Goal: Information Seeking & Learning: Learn about a topic

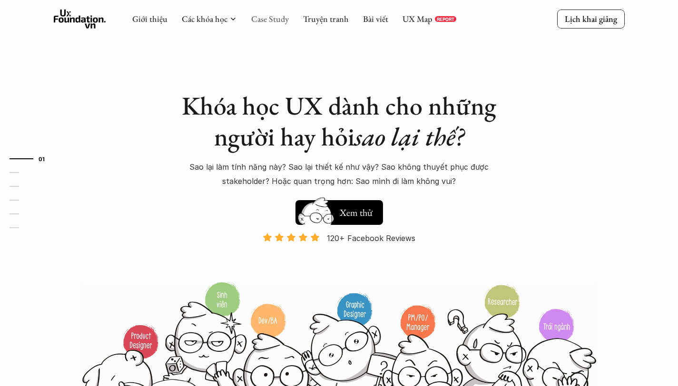
click at [278, 24] on link "Case Study" at bounding box center [270, 18] width 38 height 11
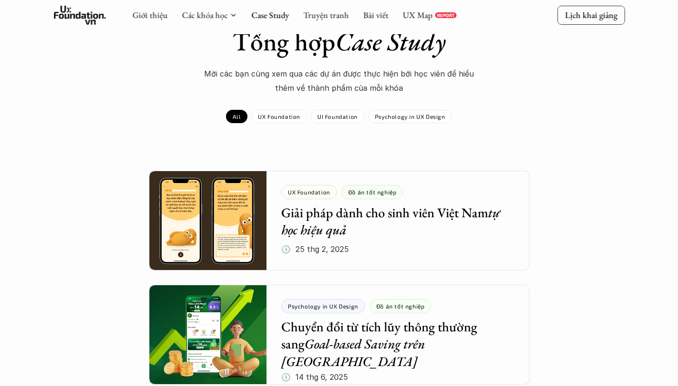
scroll to position [168, 0]
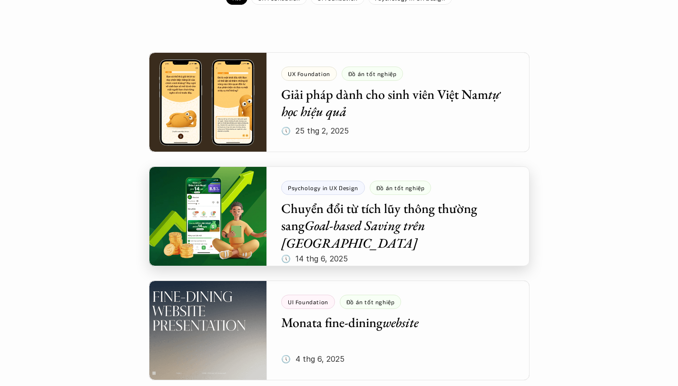
click at [326, 215] on div at bounding box center [339, 217] width 381 height 100
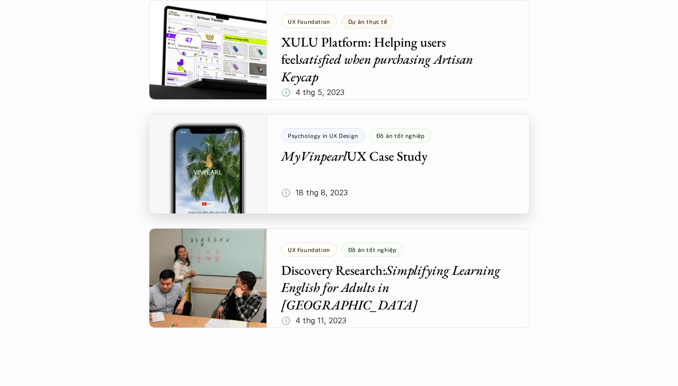
scroll to position [3944, 0]
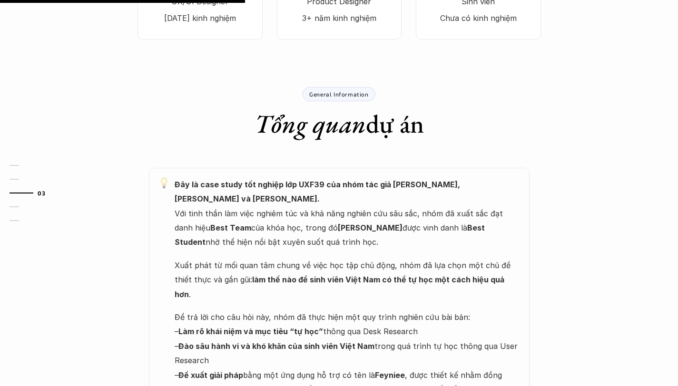
scroll to position [494, 0]
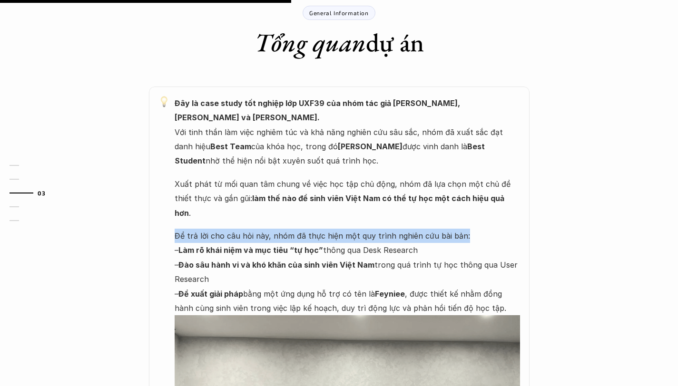
drag, startPoint x: 174, startPoint y: 183, endPoint x: 464, endPoint y: 177, distance: 290.3
click at [464, 229] on p "Để trả lời cho câu hỏi này, nhóm đã thực hiện một quy trình nghiên cứu bài bản:…" at bounding box center [347, 272] width 345 height 87
drag, startPoint x: 161, startPoint y: 194, endPoint x: 444, endPoint y: 186, distance: 283.2
click at [444, 186] on div "Đây là case study tốt nghiệp lớp UXF39 của nhóm tác giả Danh Hải, Thu Hương và …" at bounding box center [339, 336] width 381 height 498
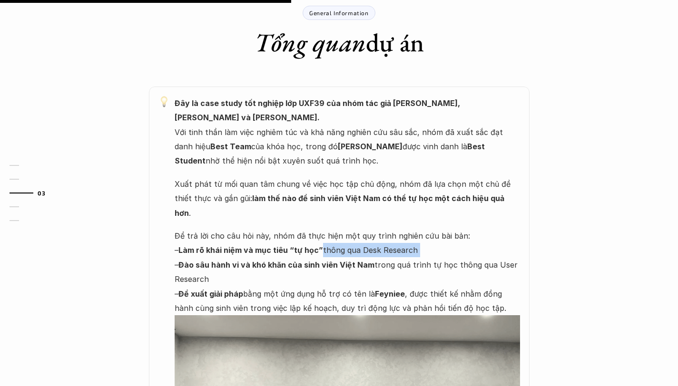
drag, startPoint x: 210, startPoint y: 202, endPoint x: 465, endPoint y: 197, distance: 255.5
click at [465, 229] on p "Để trả lời cho câu hỏi này, nhóm đã thực hiện một quy trình nghiên cứu bài bản:…" at bounding box center [347, 272] width 345 height 87
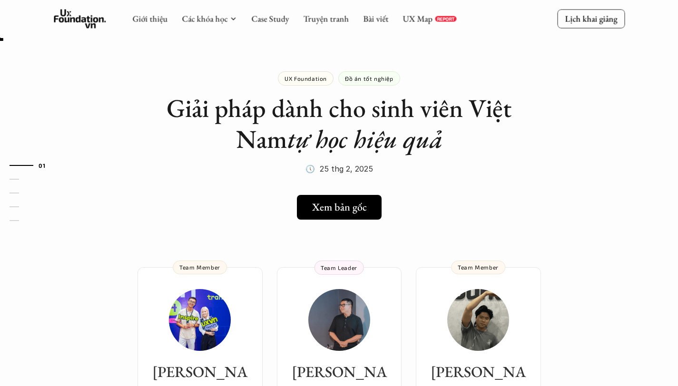
scroll to position [20, 0]
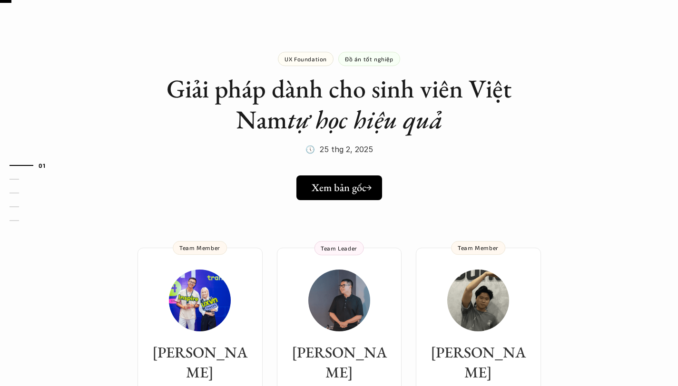
click at [335, 191] on h5 "Xem bản gốc" at bounding box center [338, 188] width 55 height 12
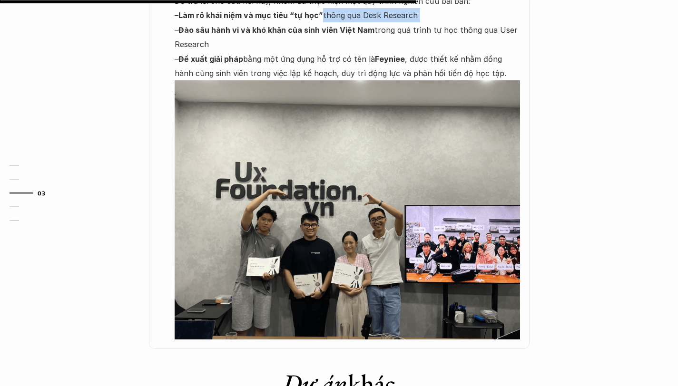
scroll to position [549, 0]
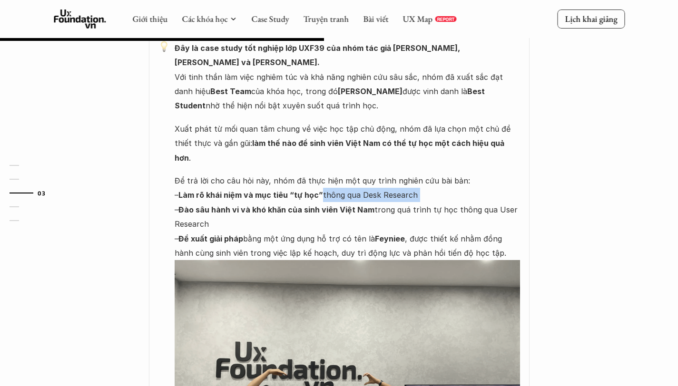
drag, startPoint x: 252, startPoint y: 135, endPoint x: 443, endPoint y: 136, distance: 191.2
click at [443, 174] on p "Để trả lời cho câu hỏi này, nhóm đã thực hiện một quy trình nghiên cứu bài bản:…" at bounding box center [347, 217] width 345 height 87
drag, startPoint x: 188, startPoint y: 152, endPoint x: 264, endPoint y: 162, distance: 76.3
click at [264, 174] on p "Để trả lời cho câu hỏi này, nhóm đã thực hiện một quy trình nghiên cứu bài bản:…" at bounding box center [347, 217] width 345 height 87
drag, startPoint x: 251, startPoint y: 165, endPoint x: 164, endPoint y: 152, distance: 88.1
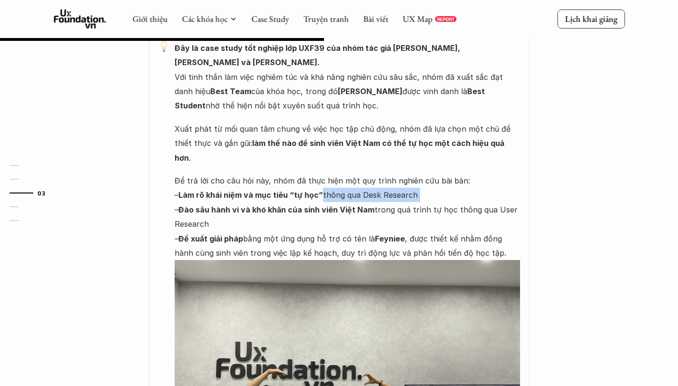
click at [164, 152] on div "Đây là case study tốt nghiệp lớp UXF39 của nhóm tác giả Danh Hải, Thu Hương và …" at bounding box center [339, 280] width 381 height 498
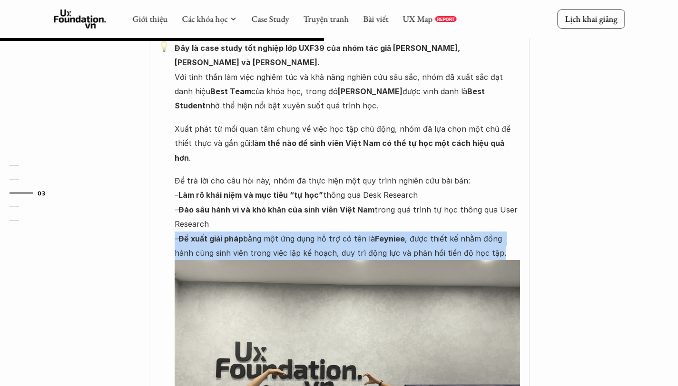
drag, startPoint x: 157, startPoint y: 176, endPoint x: 476, endPoint y: 196, distance: 319.3
click at [476, 196] on div "Đây là case study tốt nghiệp lớp UXF39 của nhóm tác giả Danh Hải, Thu Hương và …" at bounding box center [339, 280] width 381 height 498
click at [476, 196] on p "Để trả lời cho câu hỏi này, nhóm đã thực hiện một quy trình nghiên cứu bài bản:…" at bounding box center [347, 217] width 345 height 87
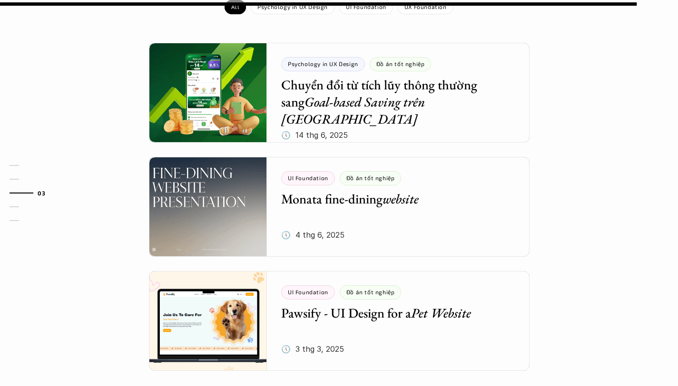
scroll to position [966, 0]
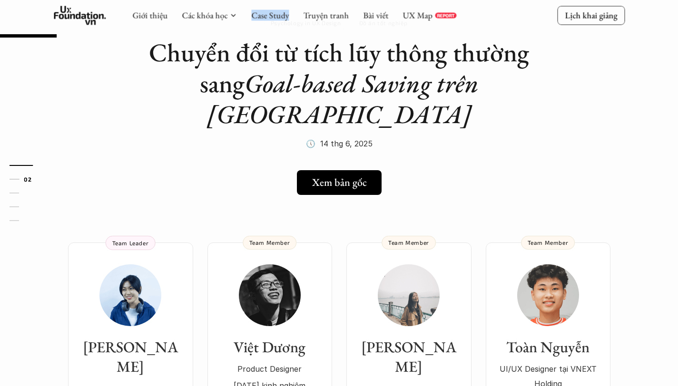
scroll to position [182, 0]
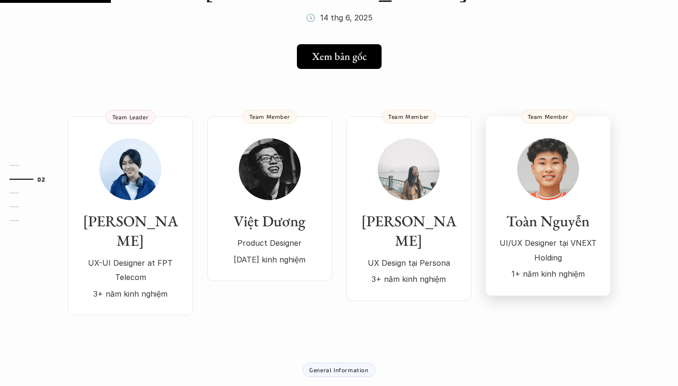
click at [575, 141] on img at bounding box center [548, 169] width 62 height 62
click at [425, 175] on div "Ngọc Ánh UX Design tại Persona 3+ năm kinh nghiệm" at bounding box center [409, 212] width 106 height 148
click at [237, 168] on div "Việt Dương Product Designer 7 năm kinh nghiệm" at bounding box center [270, 202] width 106 height 128
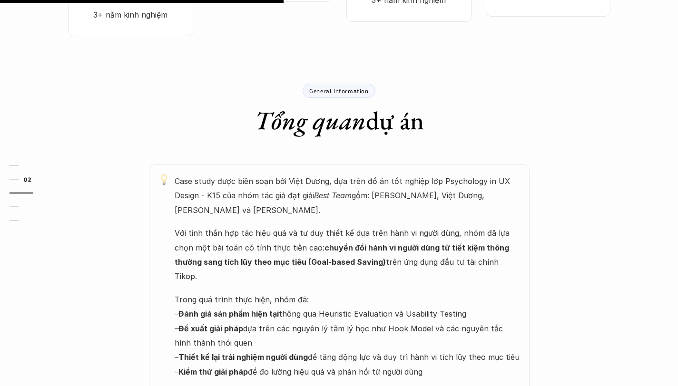
scroll to position [465, 0]
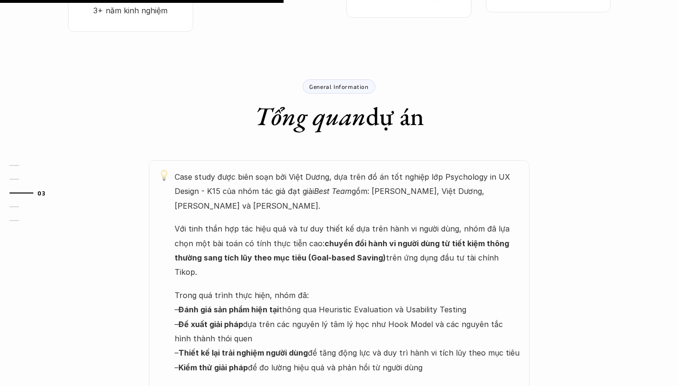
drag, startPoint x: 172, startPoint y: 158, endPoint x: 418, endPoint y: 151, distance: 246.1
click at [418, 160] on div "Case study được biên soạn bởi Việt Dương, dựa trên đồ án tốt nghiệp lớp Psychol…" at bounding box center [339, 385] width 381 height 450
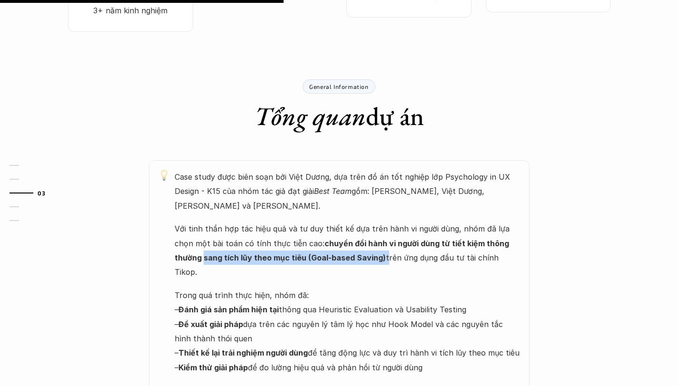
drag, startPoint x: 157, startPoint y: 183, endPoint x: 355, endPoint y: 186, distance: 198.4
click at [355, 186] on div "Case study được biên soạn bởi Việt Dương, dựa trên đồ án tốt nghiệp lớp Psychol…" at bounding box center [339, 385] width 381 height 450
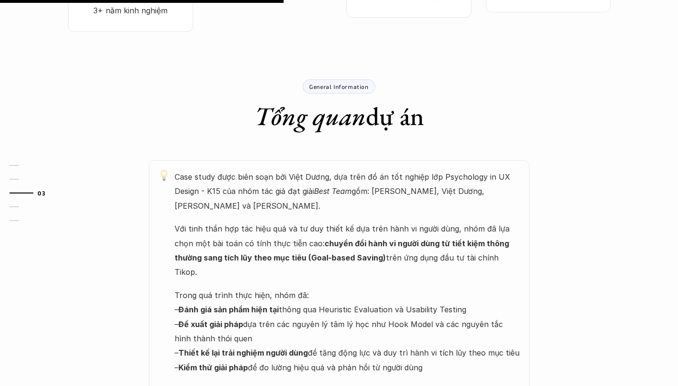
click at [356, 222] on p "Với tinh thần hợp tác hiệu quả và tư duy thiết kế dựa trên hành vi người dùng, …" at bounding box center [347, 251] width 345 height 58
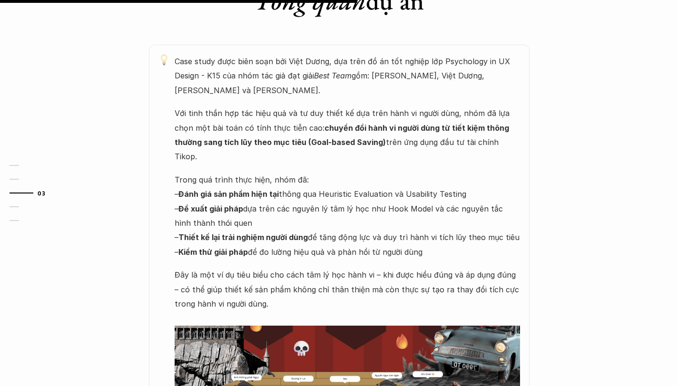
scroll to position [502, 0]
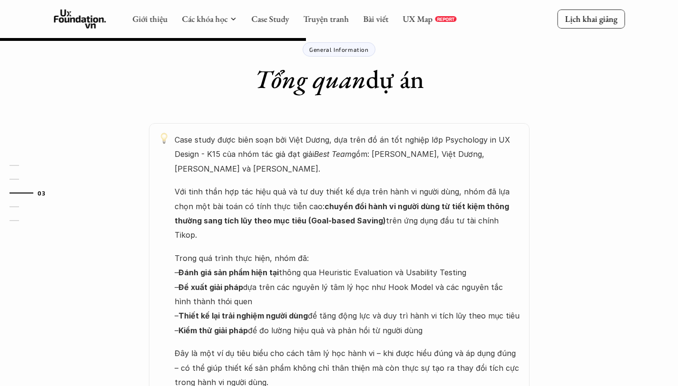
drag, startPoint x: 175, startPoint y: 181, endPoint x: 452, endPoint y: 185, distance: 277.4
click at [464, 182] on div "Case study được biên soạn bởi Việt Dương, dựa trên đồ án tốt nghiệp lớp Psychol…" at bounding box center [339, 348] width 381 height 450
drag, startPoint x: 171, startPoint y: 201, endPoint x: 241, endPoint y: 216, distance: 71.6
click at [239, 217] on div "Case study được biên soạn bởi Việt Dương, dựa trên đồ án tốt nghiệp lớp Psychol…" at bounding box center [339, 348] width 381 height 450
click at [254, 251] on p "Trong quá trình thực hiện, nhóm đã: – Đánh giá sản phẩm hiện tại thông qua Heur…" at bounding box center [347, 294] width 345 height 87
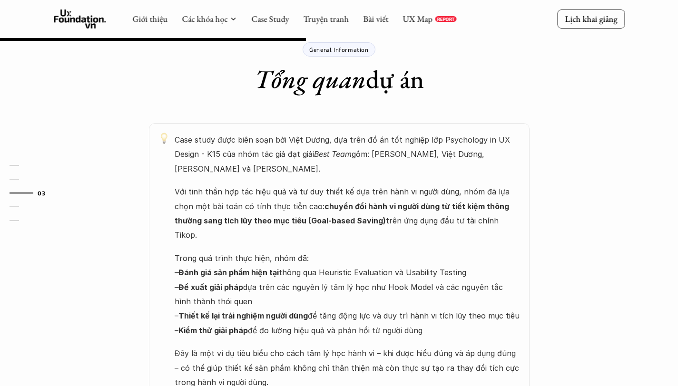
drag, startPoint x: 176, startPoint y: 230, endPoint x: 528, endPoint y: 226, distance: 352.1
click at [528, 226] on div "Case study được biên soạn bởi Việt Dương, dựa trên đồ án tốt nghiệp lớp Psychol…" at bounding box center [339, 348] width 381 height 450
drag, startPoint x: 490, startPoint y: 244, endPoint x: 182, endPoint y: 241, distance: 308.3
click at [182, 251] on p "Trong quá trình thực hiện, nhóm đã: – Đánh giá sản phẩm hiện tại thông qua Heur…" at bounding box center [347, 294] width 345 height 87
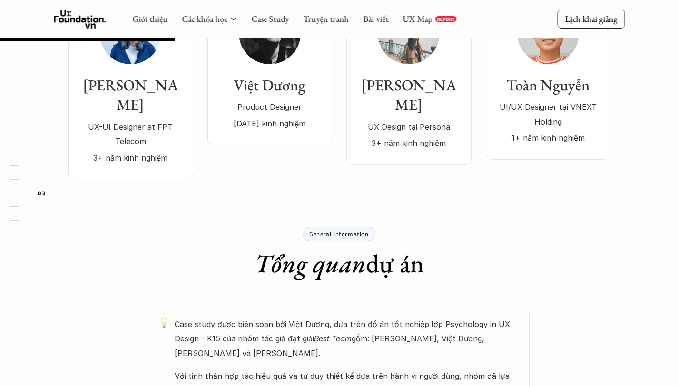
scroll to position [282, 0]
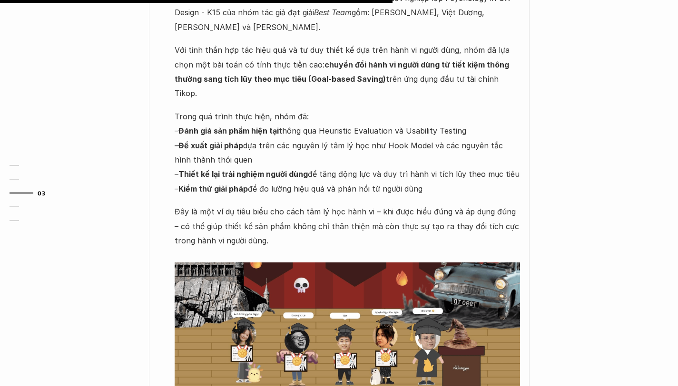
click at [327, 263] on img at bounding box center [347, 342] width 345 height 159
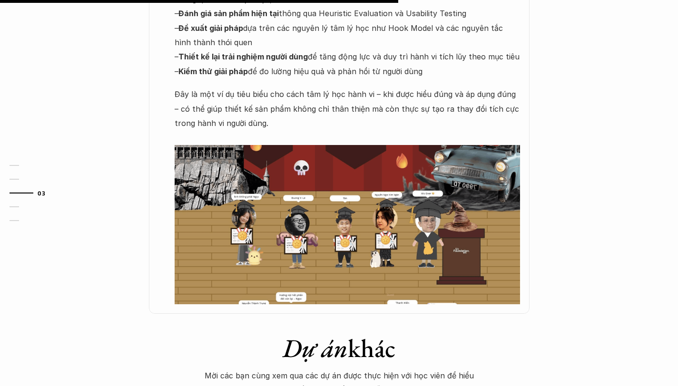
scroll to position [910, 0]
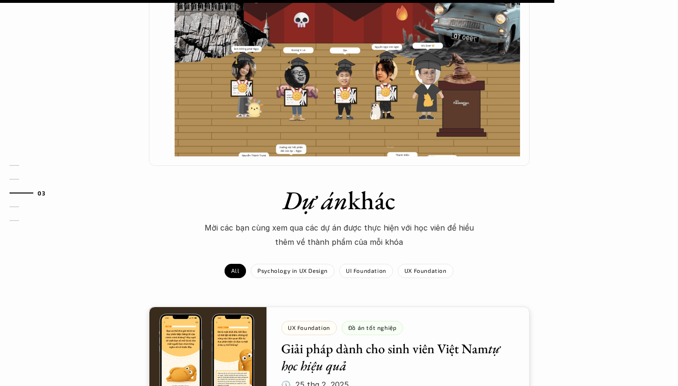
click at [314, 184] on em "Dự án" at bounding box center [315, 200] width 65 height 33
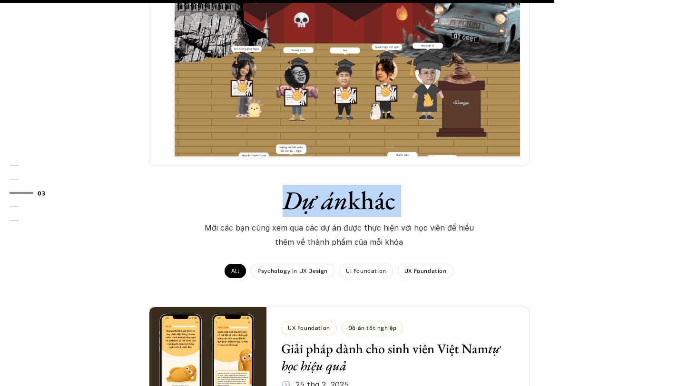
click at [314, 184] on em "Dự án" at bounding box center [315, 200] width 65 height 33
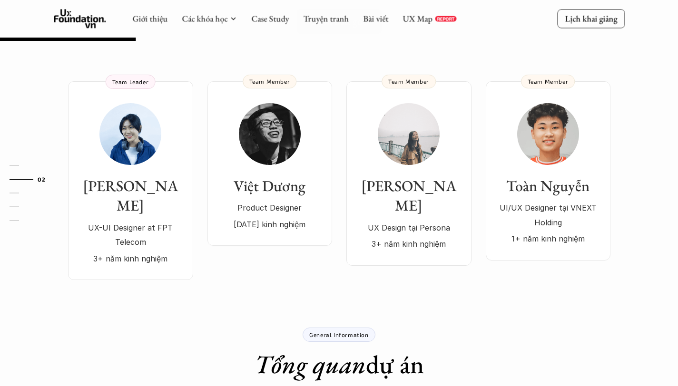
scroll to position [350, 0]
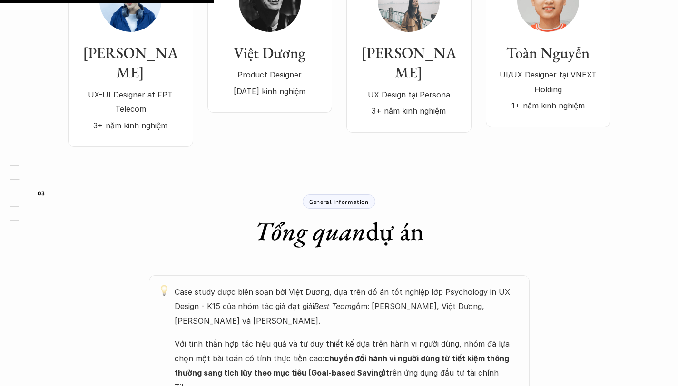
click at [341, 195] on div "General Information" at bounding box center [339, 202] width 72 height 14
click at [323, 198] on p "General Information" at bounding box center [338, 201] width 59 height 7
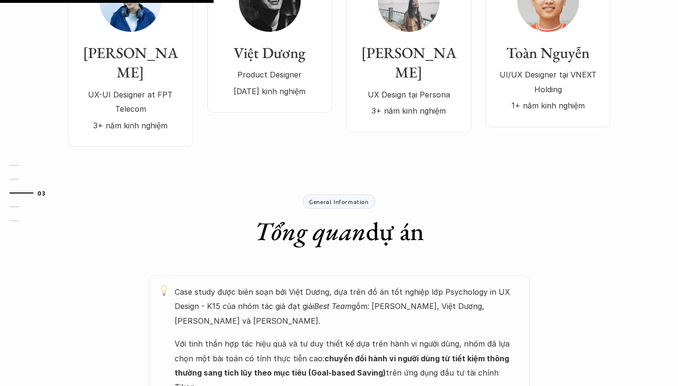
click at [207, 285] on p "Case study được biên soạn bởi Việt Dương, dựa trên đồ án tốt nghiệp lớp Psychol…" at bounding box center [347, 306] width 345 height 43
click at [15, 207] on div at bounding box center [17, 206] width 14 height 1
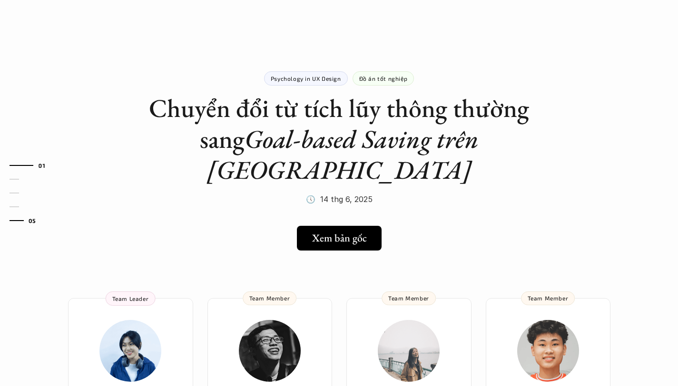
click at [15, 222] on link "05" at bounding box center [32, 220] width 45 height 11
click at [320, 226] on link "Xem bản gốc" at bounding box center [339, 238] width 90 height 25
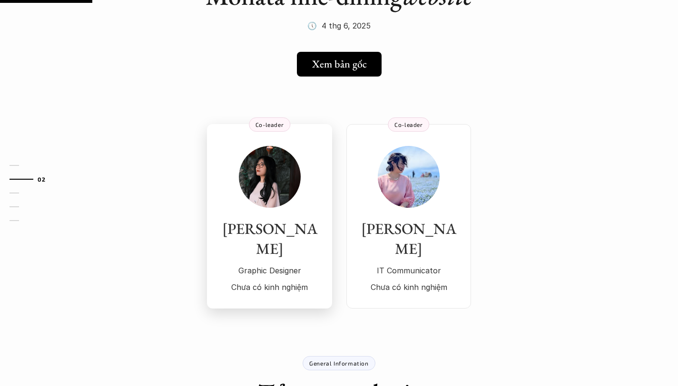
scroll to position [137, 0]
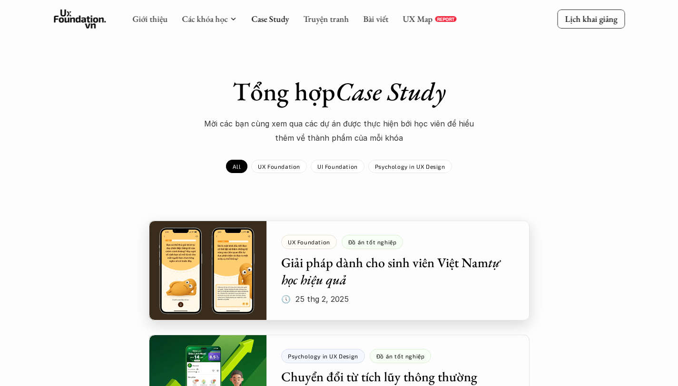
click at [225, 260] on div at bounding box center [339, 271] width 381 height 100
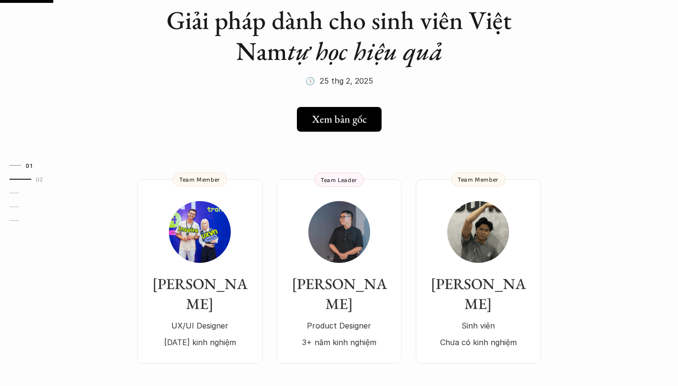
scroll to position [90, 0]
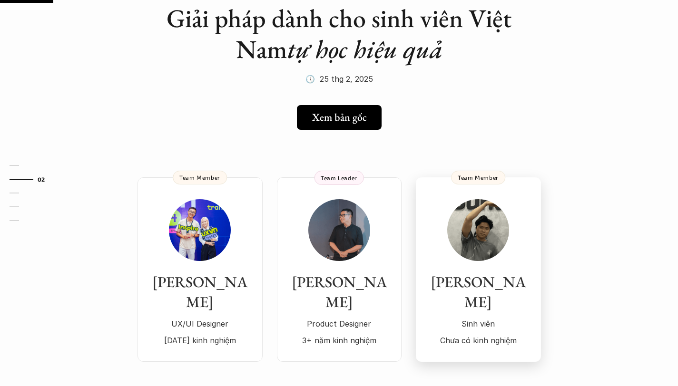
click at [492, 223] on img at bounding box center [478, 230] width 62 height 62
click at [365, 235] on img at bounding box center [339, 230] width 62 height 62
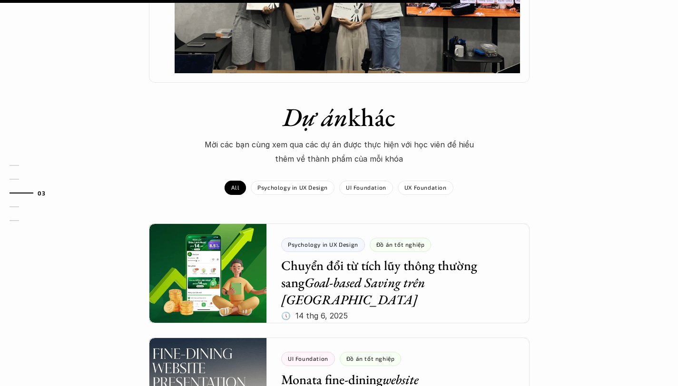
scroll to position [1102, 0]
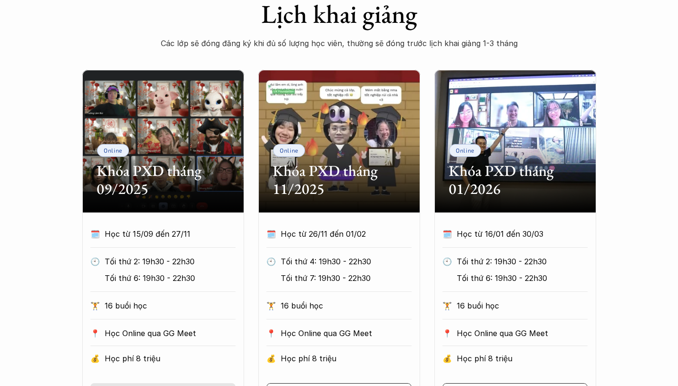
scroll to position [406, 0]
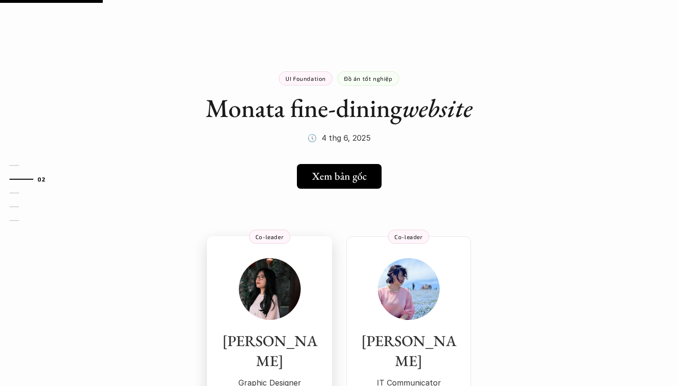
scroll to position [162, 0]
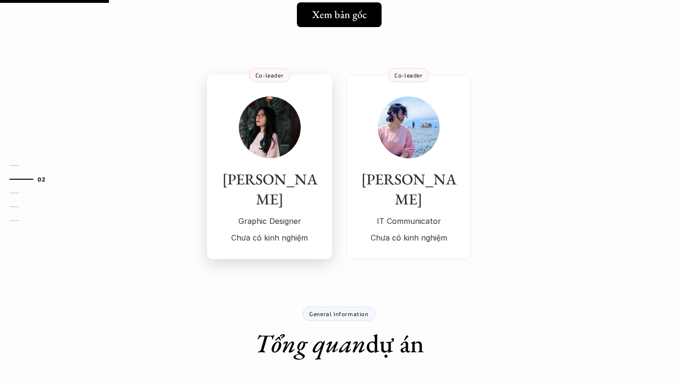
click at [222, 214] on p "Graphic Designer" at bounding box center [269, 221] width 106 height 14
click at [408, 134] on img at bounding box center [409, 128] width 62 height 62
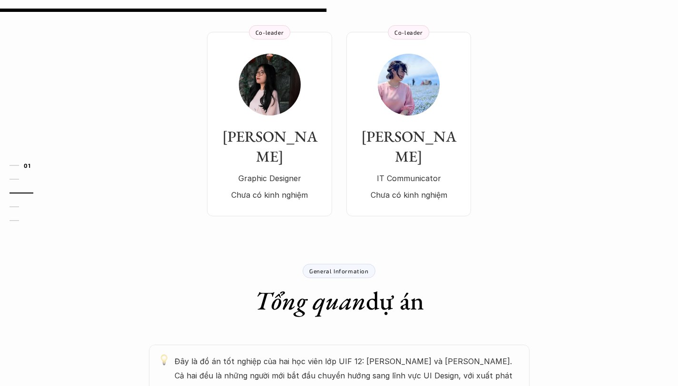
scroll to position [0, 0]
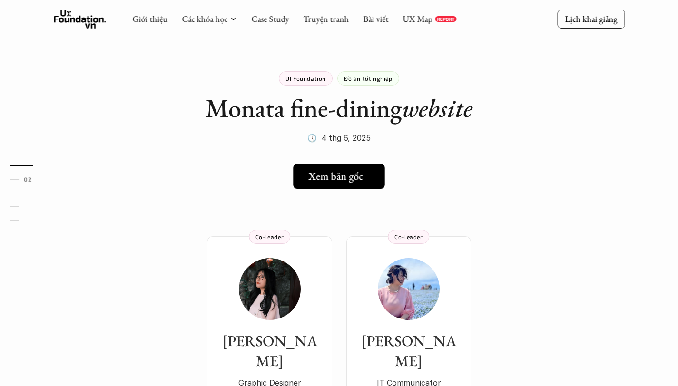
click at [333, 183] on h5 "Xem bản gốc" at bounding box center [335, 176] width 55 height 12
click at [406, 138] on div "UI Foundation Đồ án tốt nghiệp Monata fine-dining website 🕔 4 thg 6, 2025" at bounding box center [339, 97] width 381 height 98
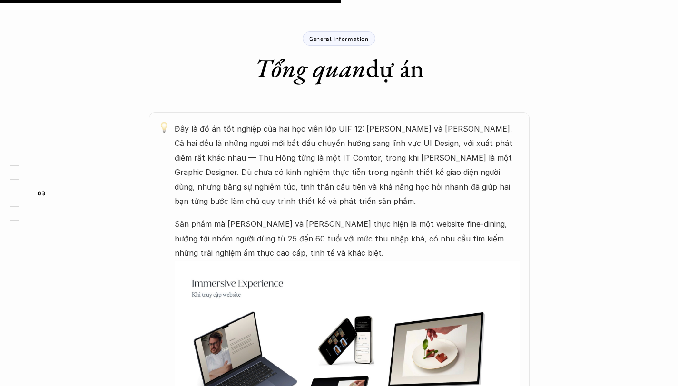
scroll to position [505, 0]
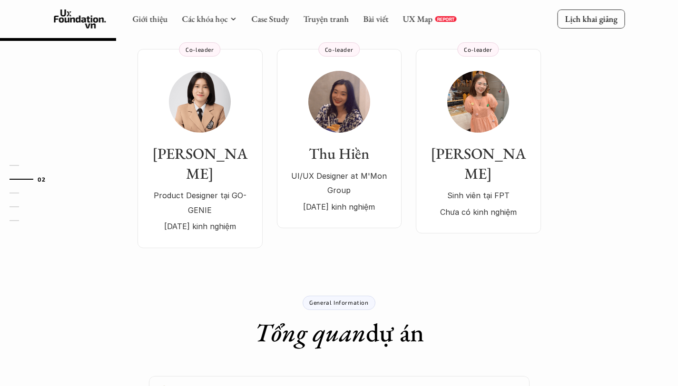
scroll to position [183, 0]
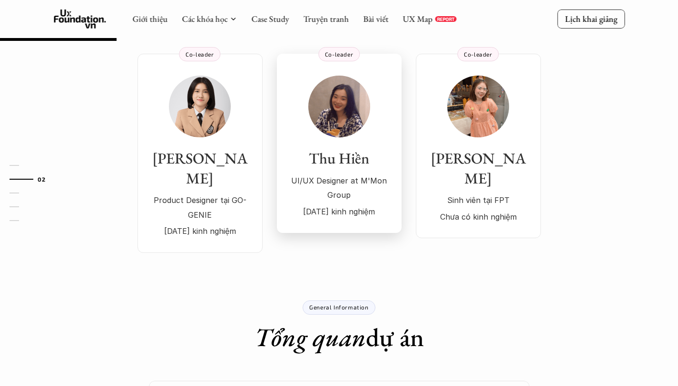
click at [330, 139] on div "Thu Hiền UI/UX Designer at M'Mon Group 4 năm kinh nghiệm" at bounding box center [339, 147] width 106 height 143
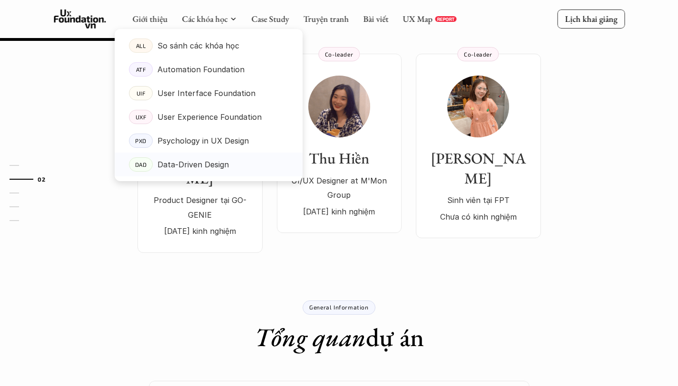
click at [183, 154] on link "DAD Data-Driven Design" at bounding box center [209, 165] width 188 height 24
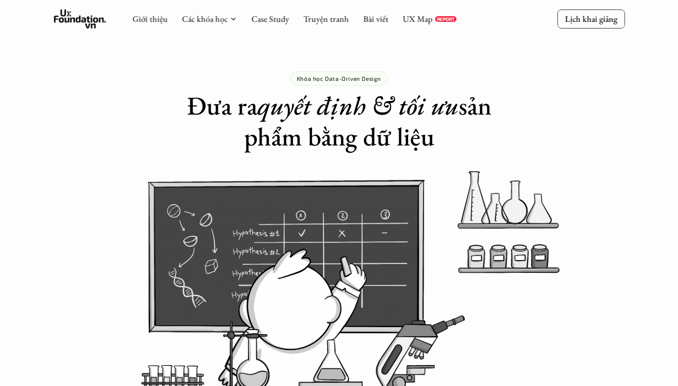
scroll to position [183, 0]
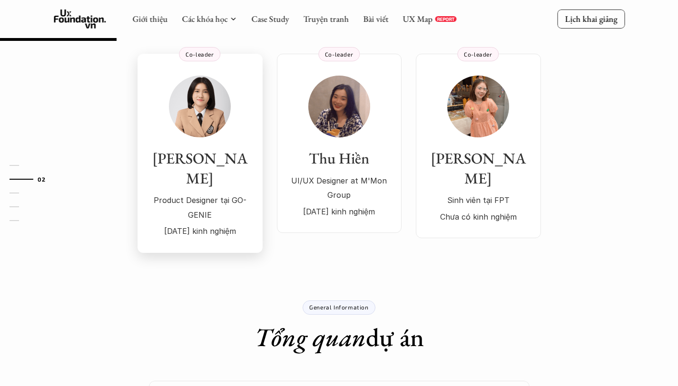
click at [205, 224] on p "2 năm kinh nghiệm" at bounding box center [200, 231] width 106 height 14
click at [471, 125] on div "Ngọc Như Sinh viên tại FPT Chưa có kinh nghiệm" at bounding box center [478, 150] width 106 height 148
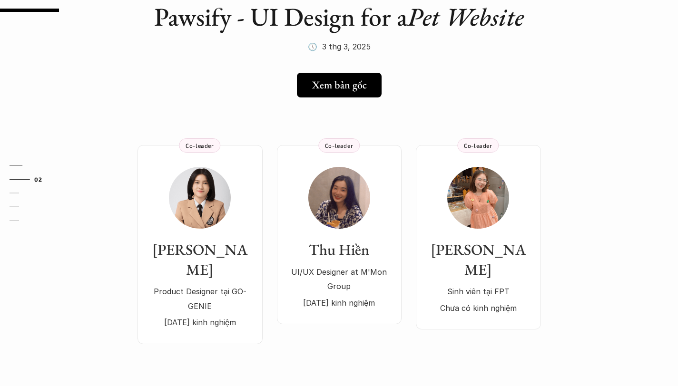
scroll to position [93, 0]
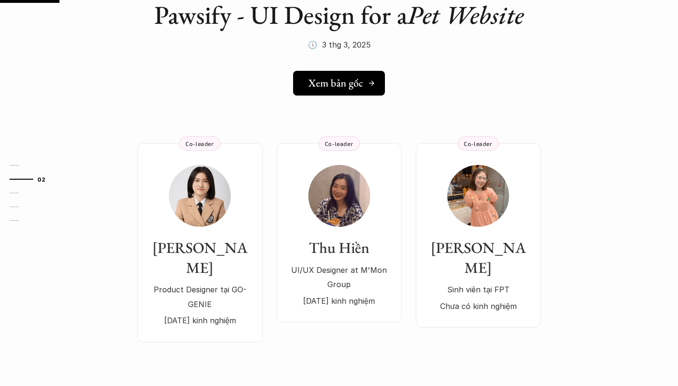
click at [327, 78] on h5 "Xem bản gốc" at bounding box center [335, 83] width 55 height 12
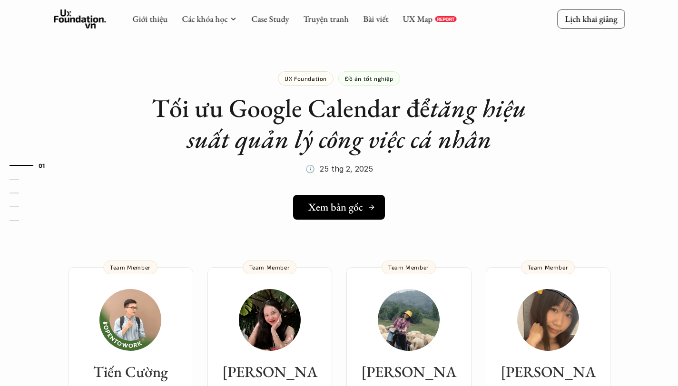
click at [349, 216] on link "Xem bản gốc" at bounding box center [339, 207] width 92 height 25
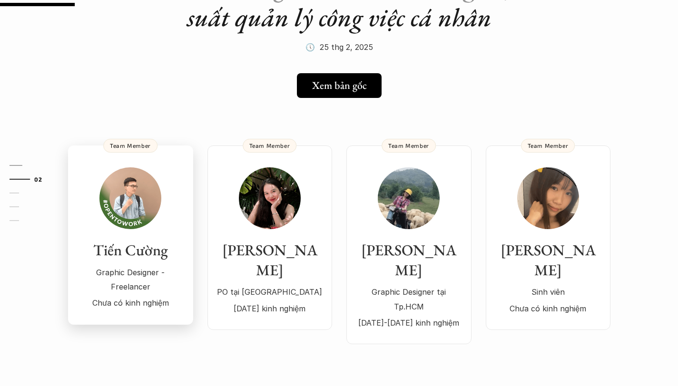
scroll to position [122, 0]
click at [108, 230] on div "Tiến Cường Graphic Designer - Freelancer Chưa có kinh nghiệm" at bounding box center [131, 238] width 106 height 143
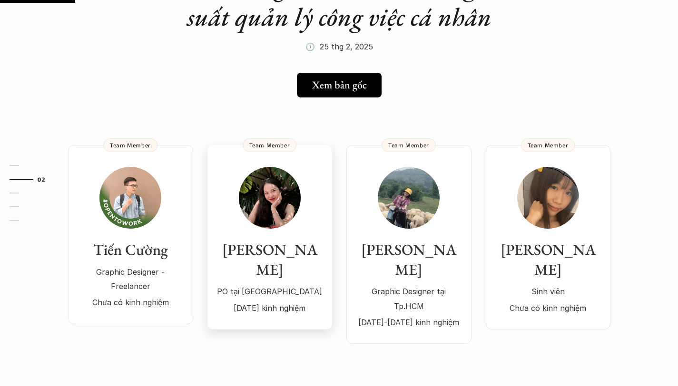
click at [256, 238] on div "Trúc Linh PO tại Zalo 1 năm kinh nghiệm" at bounding box center [270, 241] width 106 height 148
click at [403, 238] on div "Vân Anh Graphic Designer tại Tp.HCM 2-5 năm kinh nghiệm" at bounding box center [409, 248] width 106 height 163
click at [563, 256] on h3 "Xuân Lê" at bounding box center [548, 259] width 106 height 39
click at [610, 220] on link "Xuân Lê Sinh viên Chưa có kinh nghiệm Team Member" at bounding box center [548, 237] width 125 height 185
click at [579, 213] on img at bounding box center [548, 198] width 62 height 62
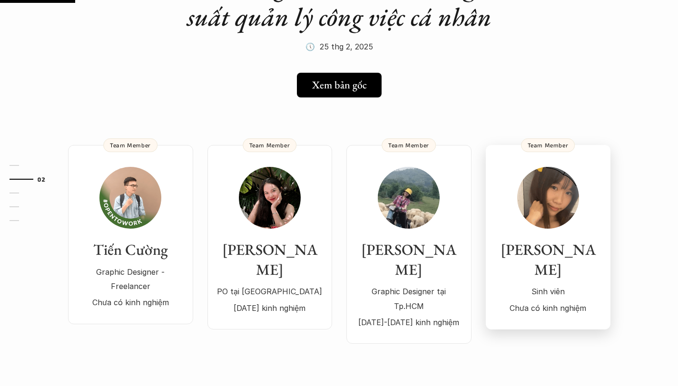
click at [579, 213] on img at bounding box center [548, 198] width 62 height 62
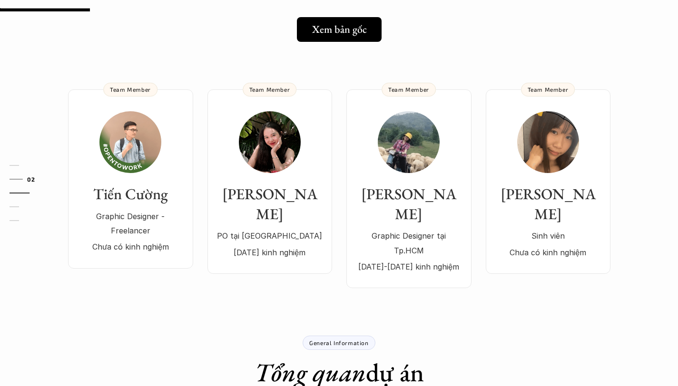
scroll to position [0, 0]
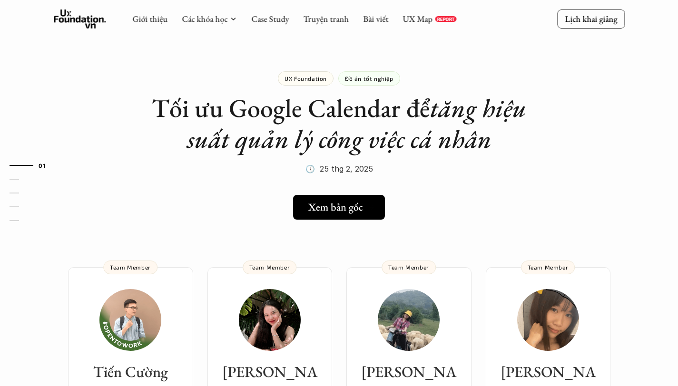
click at [351, 207] on h5 "Xem bản gốc" at bounding box center [335, 207] width 55 height 12
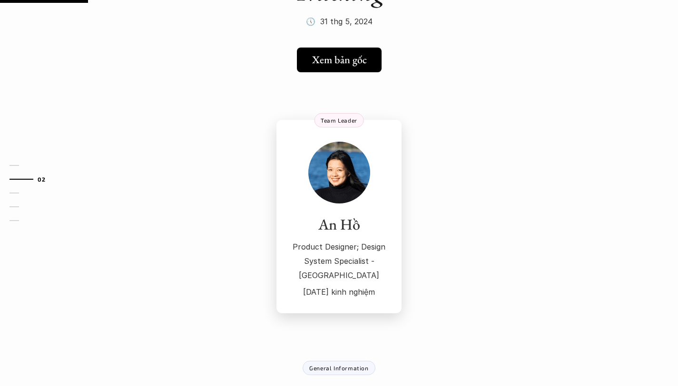
scroll to position [149, 0]
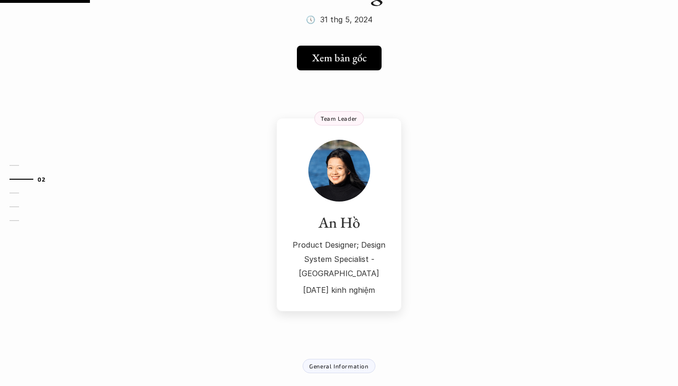
click at [315, 235] on div "An Hồ Product Designer; Design System Specialist - [GEOGRAPHIC_DATA] [DATE] kin…" at bounding box center [339, 255] width 106 height 84
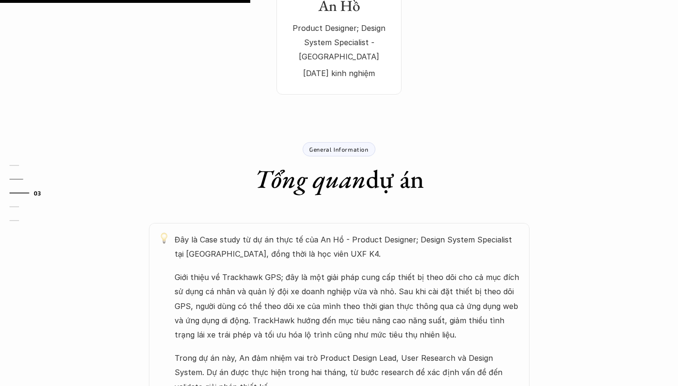
scroll to position [416, 0]
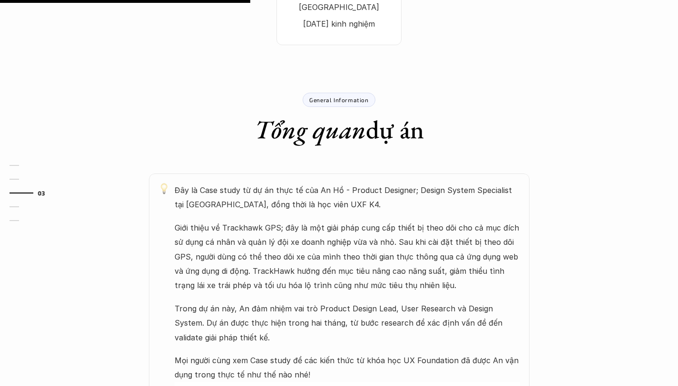
click at [220, 221] on p "Giới thiệu về Trackhawk GPS; đây là một giải pháp cung cấp thiết bị theo dõi ch…" at bounding box center [347, 257] width 345 height 72
click at [240, 221] on p "Giới thiệu về Trackhawk GPS; đây là một giải pháp cung cấp thiết bị theo dõi ch…" at bounding box center [347, 257] width 345 height 72
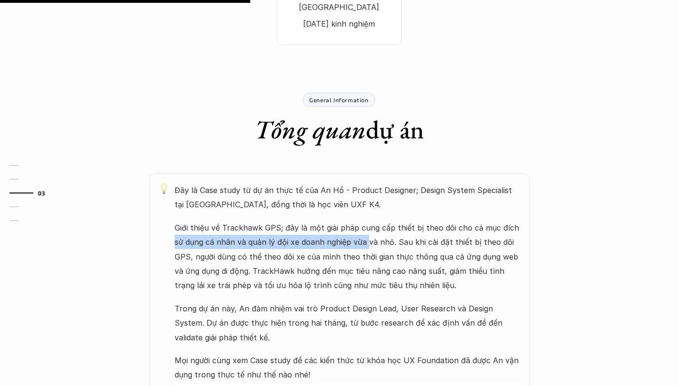
drag, startPoint x: 173, startPoint y: 225, endPoint x: 366, endPoint y: 219, distance: 193.7
click at [366, 220] on div "Đây là Case study từ dự án thực tế của An Hồ - Product Designer; Design System …" at bounding box center [339, 391] width 381 height 435
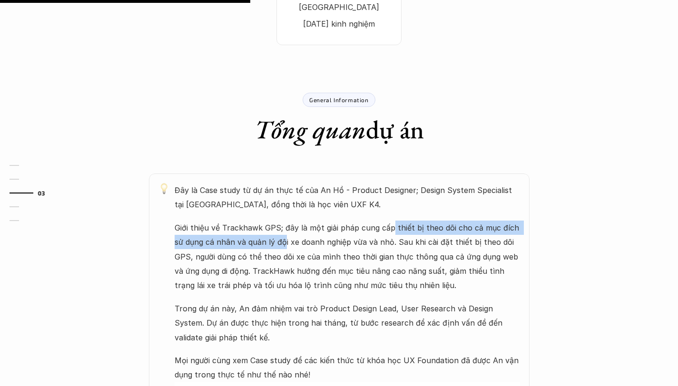
drag, startPoint x: 391, startPoint y: 211, endPoint x: 286, endPoint y: 224, distance: 105.5
click at [286, 225] on p "Giới thiệu về Trackhawk GPS; đây là một giải pháp cung cấp thiết bị theo dõi ch…" at bounding box center [347, 257] width 345 height 72
click at [286, 224] on p "Giới thiệu về Trackhawk GPS; đây là một giải pháp cung cấp thiết bị theo dõi ch…" at bounding box center [347, 257] width 345 height 72
drag, startPoint x: 391, startPoint y: 223, endPoint x: 299, endPoint y: 205, distance: 93.7
click at [299, 221] on p "Giới thiệu về Trackhawk GPS; đây là một giải pháp cung cấp thiết bị theo dõi ch…" at bounding box center [347, 257] width 345 height 72
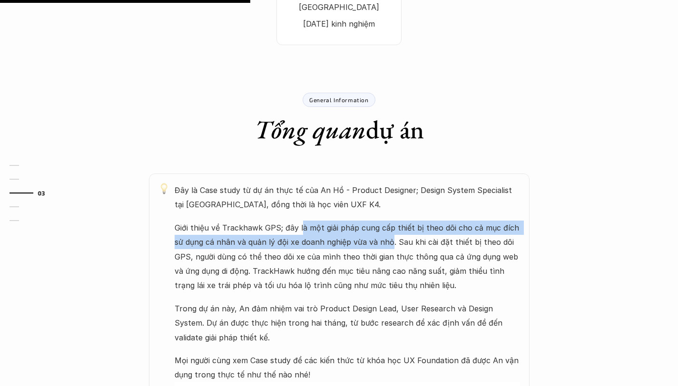
click at [299, 221] on p "Giới thiệu về Trackhawk GPS; đây là một giải pháp cung cấp thiết bị theo dõi ch…" at bounding box center [347, 257] width 345 height 72
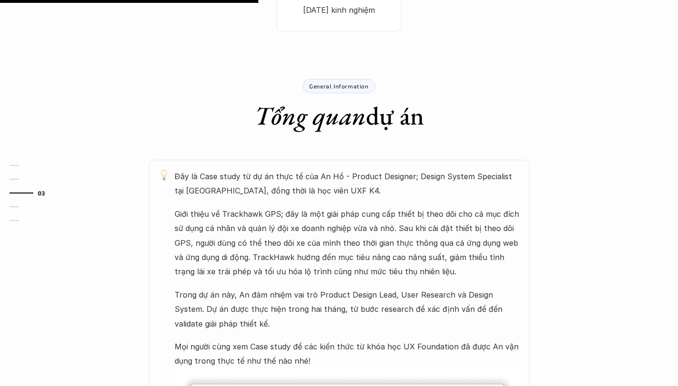
scroll to position [431, 0]
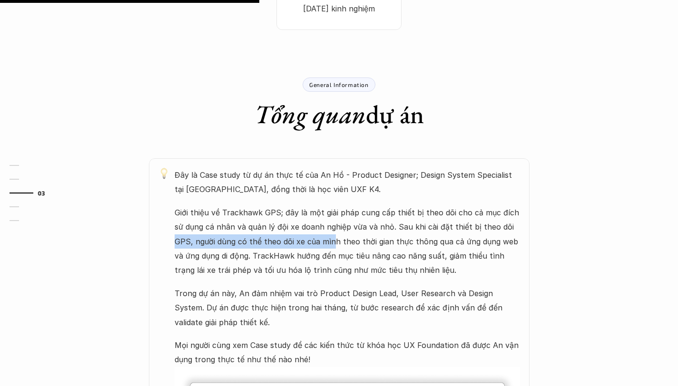
drag, startPoint x: 170, startPoint y: 223, endPoint x: 334, endPoint y: 227, distance: 163.7
click at [333, 228] on div "Đây là Case study từ dự án thực tế của An Hồ - Product Designer; Design System …" at bounding box center [339, 375] width 381 height 435
click at [334, 227] on p "Giới thiệu về Trackhawk GPS; đây là một giải pháp cung cấp thiết bị theo dõi ch…" at bounding box center [347, 242] width 345 height 72
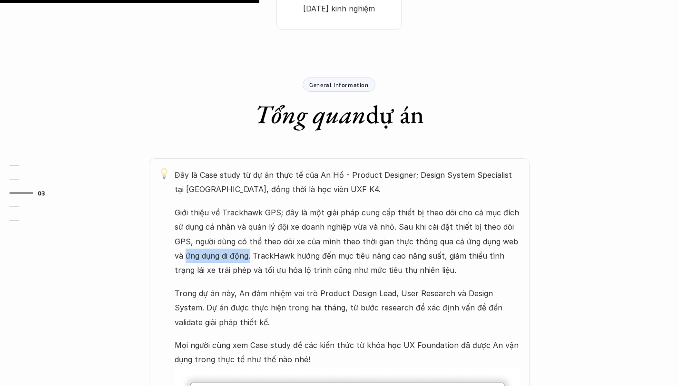
drag, startPoint x: 173, startPoint y: 234, endPoint x: 239, endPoint y: 236, distance: 66.6
click at [239, 236] on div "Đây là Case study từ dự án thực tế của An Hồ - Product Designer; Design System …" at bounding box center [339, 375] width 381 height 435
click at [240, 236] on p "Giới thiệu về Trackhawk GPS; đây là một giải pháp cung cấp thiết bị theo dõi ch…" at bounding box center [347, 242] width 345 height 72
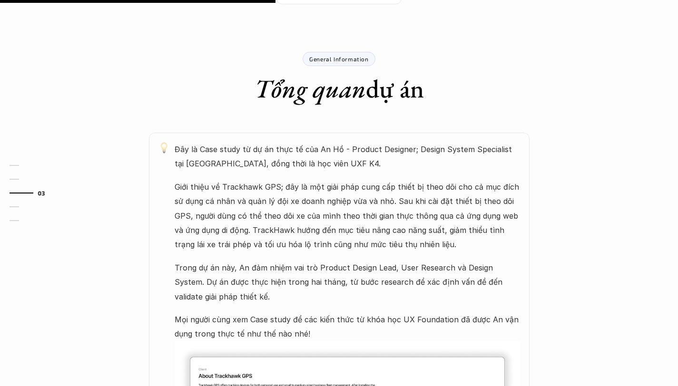
scroll to position [458, 0]
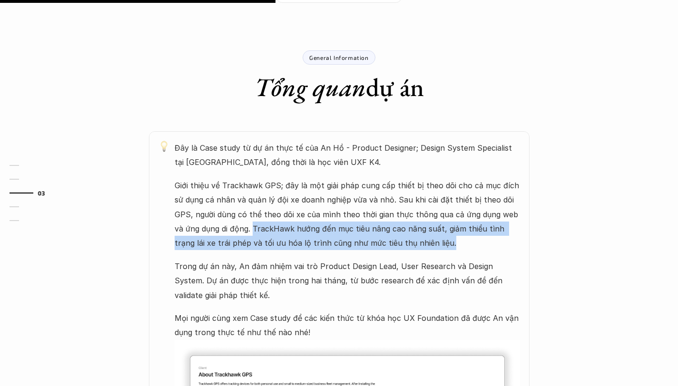
drag, startPoint x: 243, startPoint y: 213, endPoint x: 416, endPoint y: 223, distance: 173.4
click at [416, 223] on p "Giới thiệu về Trackhawk GPS; đây là một giải pháp cung cấp thiết bị theo dõi ch…" at bounding box center [347, 214] width 345 height 72
drag, startPoint x: 416, startPoint y: 223, endPoint x: 240, endPoint y: 206, distance: 176.8
click at [240, 206] on p "Giới thiệu về Trackhawk GPS; đây là một giải pháp cung cấp thiết bị theo dõi ch…" at bounding box center [347, 214] width 345 height 72
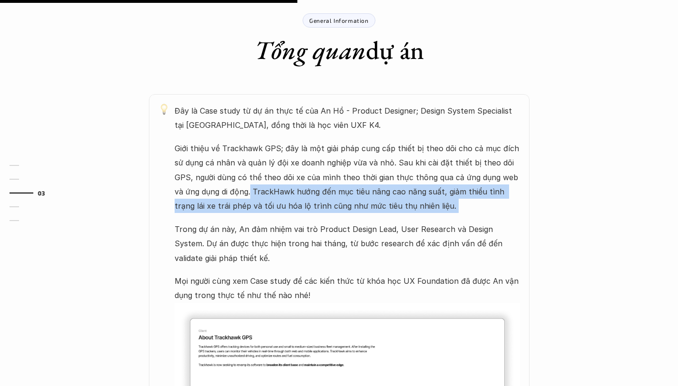
scroll to position [497, 0]
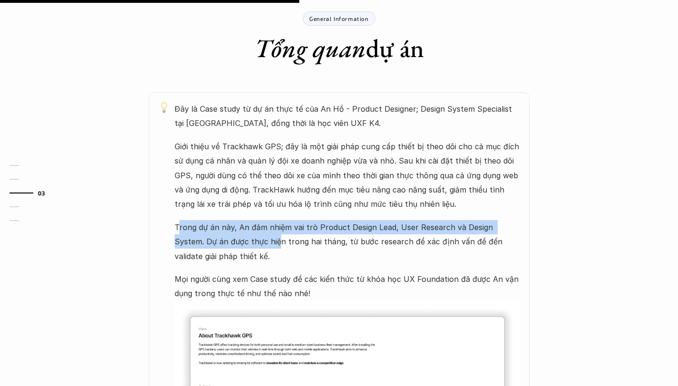
drag, startPoint x: 247, startPoint y: 222, endPoint x: 176, endPoint y: 202, distance: 74.6
click at [176, 220] on p "Trong dự án này, An đảm nhiệm vai trò Product Design Lead, User Research và Des…" at bounding box center [347, 241] width 345 height 43
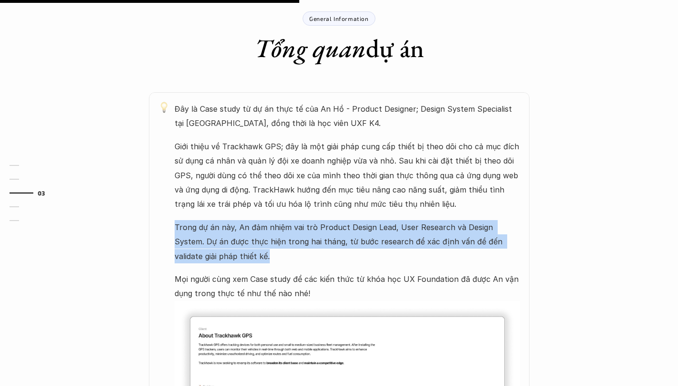
drag, startPoint x: 176, startPoint y: 202, endPoint x: 223, endPoint y: 236, distance: 58.0
click at [223, 236] on p "Trong dự án này, An đảm nhiệm vai trò Product Design Lead, User Research và Des…" at bounding box center [347, 241] width 345 height 43
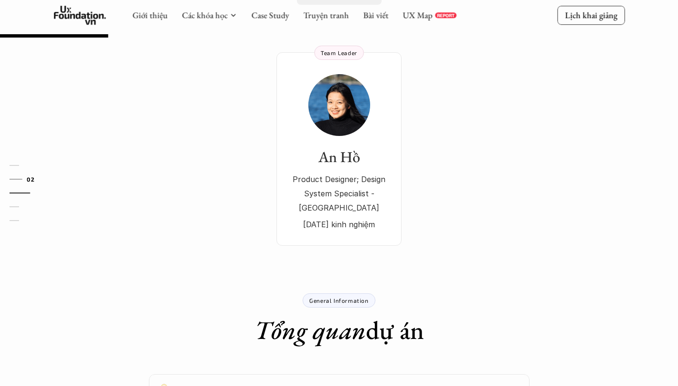
scroll to position [180, 0]
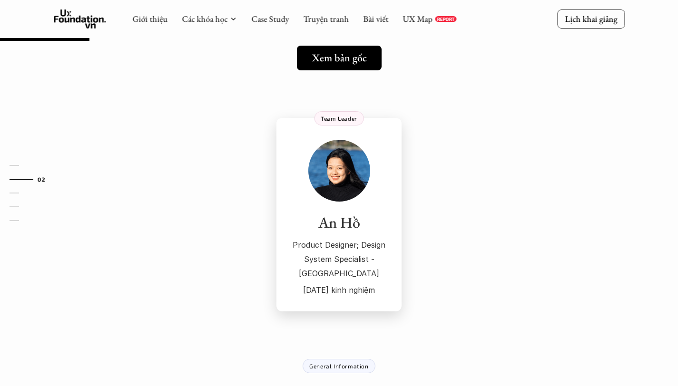
scroll to position [149, 0]
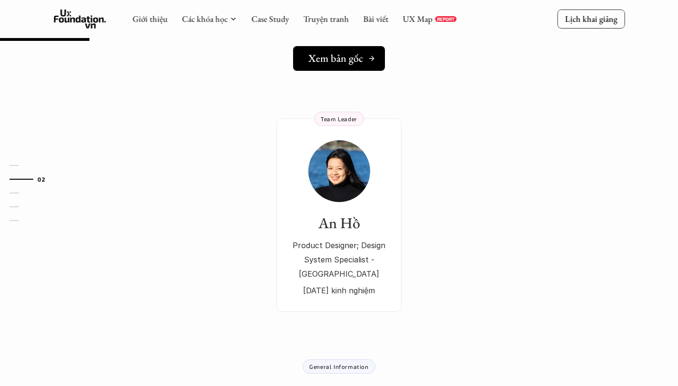
click at [336, 58] on h5 "Xem bản gốc" at bounding box center [335, 58] width 55 height 12
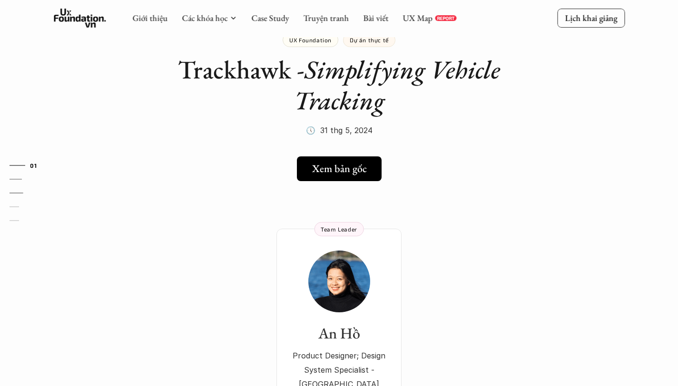
scroll to position [0, 0]
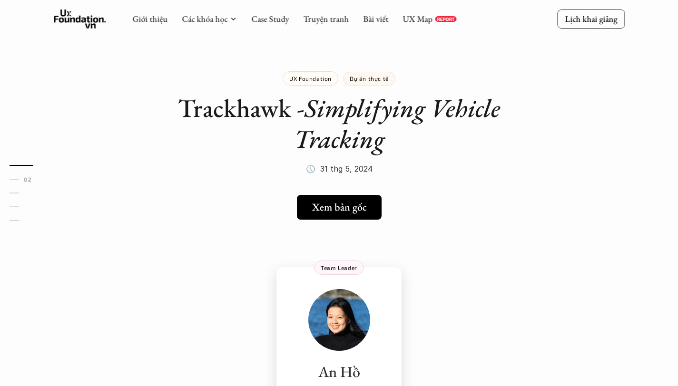
click at [321, 290] on div "An Hồ Product Designer; Design System Specialist - Boston 4 năm kinh nghiệm" at bounding box center [339, 367] width 106 height 157
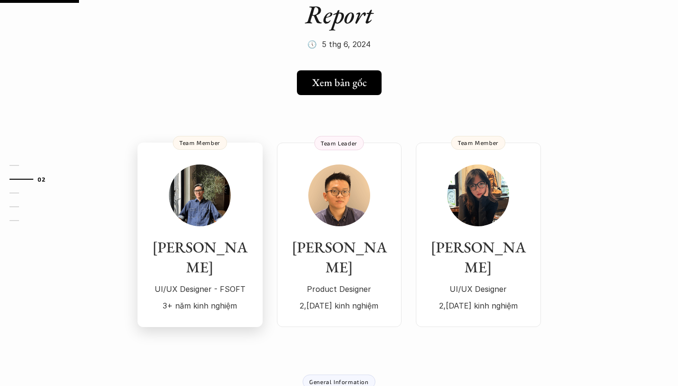
scroll to position [127, 0]
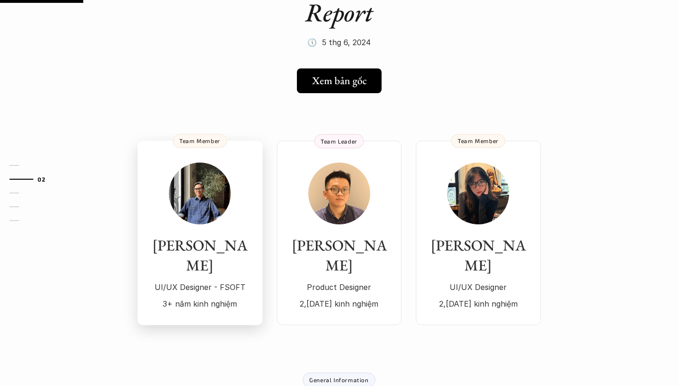
click at [221, 209] on div "Sơn Tùng UI/UX Designer - FSOFT 3+ năm kinh nghiệm" at bounding box center [200, 237] width 106 height 148
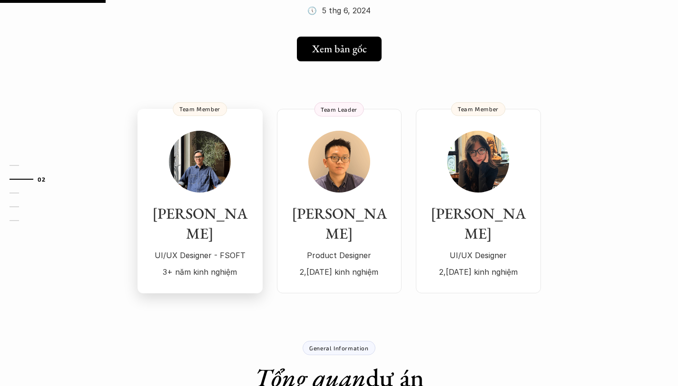
scroll to position [160, 0]
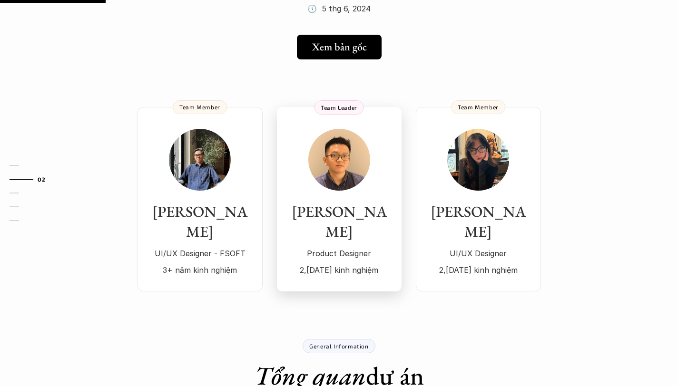
click at [334, 188] on img at bounding box center [339, 160] width 62 height 62
click at [457, 193] on div "Hương Phạm UI/UX Designer 2,5 năm kinh nghiệm" at bounding box center [478, 203] width 106 height 148
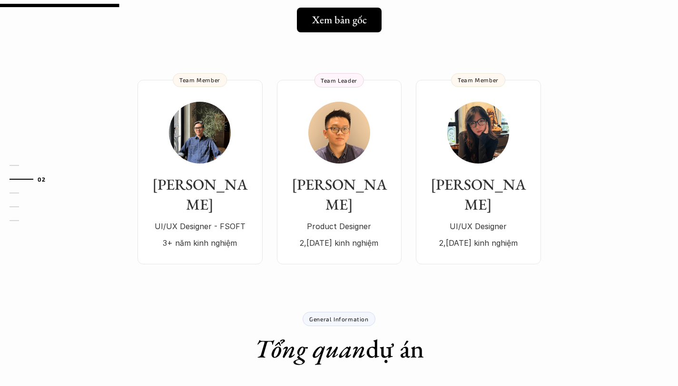
scroll to position [1, 0]
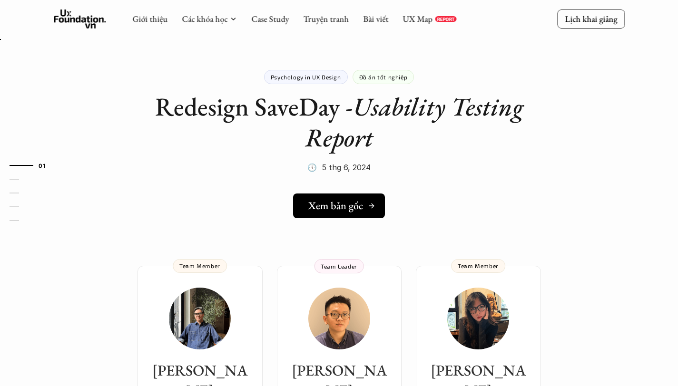
click at [343, 205] on h5 "Xem bản gốc" at bounding box center [335, 206] width 55 height 12
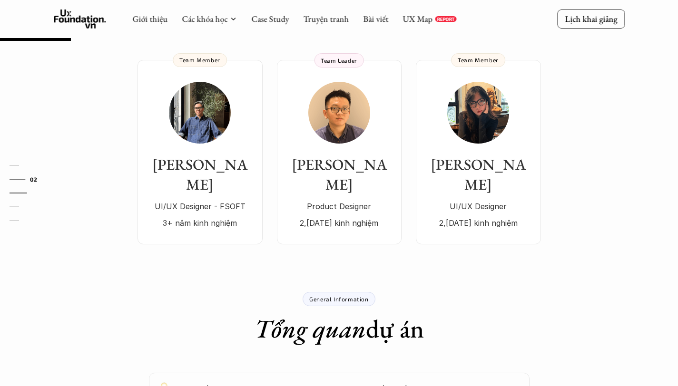
scroll to position [108, 0]
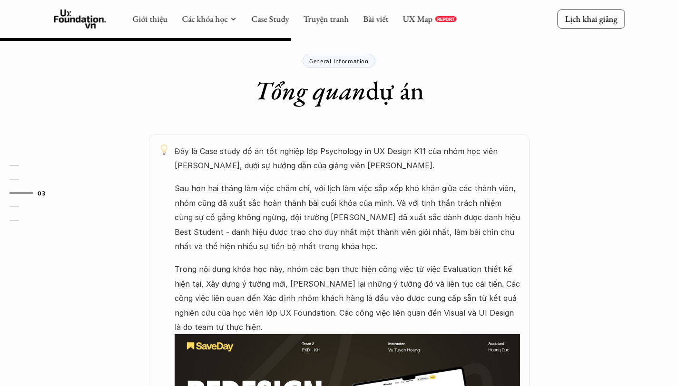
scroll to position [473, 0]
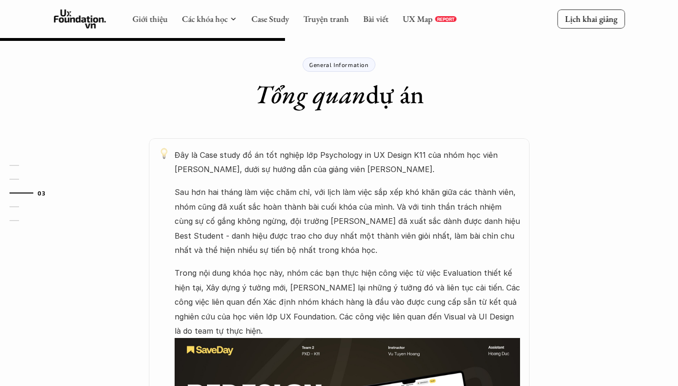
click at [206, 222] on p "Sau hơn hai tháng làm việc chăm chỉ, với lịch làm việc sắp xếp khó khăn giữa cá…" at bounding box center [347, 221] width 345 height 72
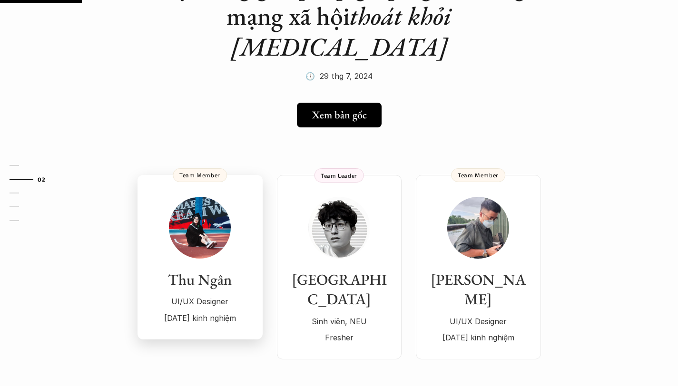
scroll to position [126, 0]
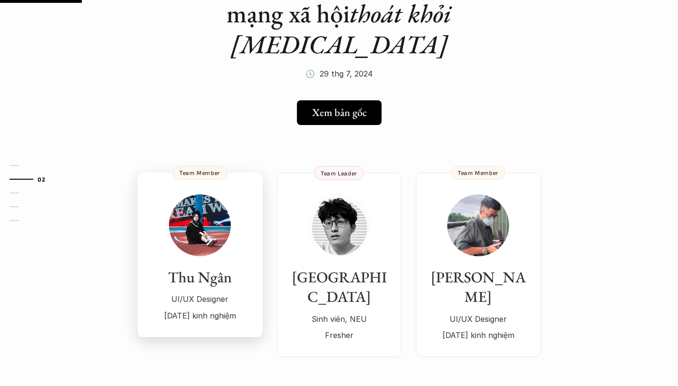
click at [199, 292] on p "UI/UX Designer" at bounding box center [200, 299] width 106 height 14
click at [311, 312] on p "Sinh viên, NEU" at bounding box center [339, 319] width 106 height 14
click at [531, 268] on h3 "Minh Trung" at bounding box center [478, 287] width 106 height 39
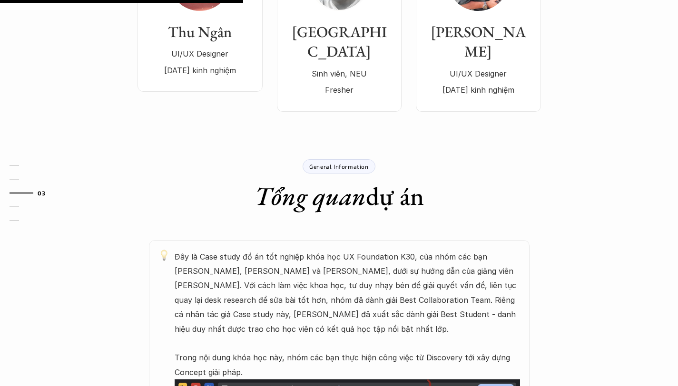
scroll to position [373, 0]
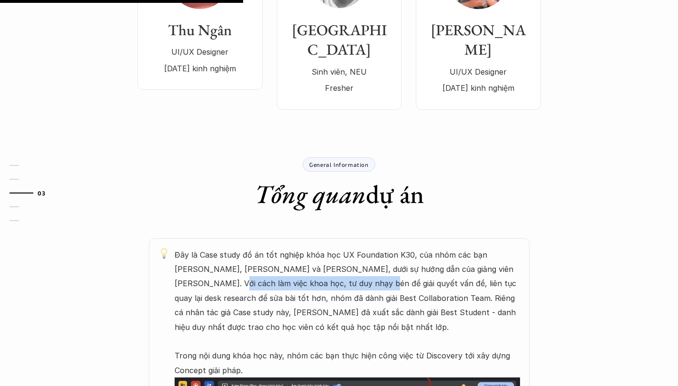
drag, startPoint x: 171, startPoint y: 233, endPoint x: 333, endPoint y: 235, distance: 161.3
click at [333, 248] on p "Đây là Case study đồ án tốt nghiệp khóa học UX Foundation K30, của nhóm các bạn…" at bounding box center [347, 313] width 345 height 130
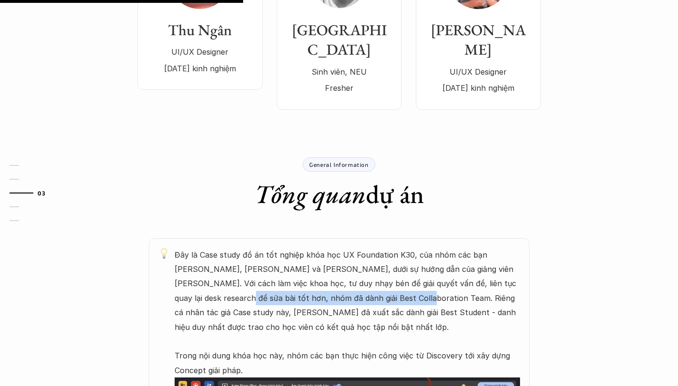
drag, startPoint x: 171, startPoint y: 248, endPoint x: 351, endPoint y: 248, distance: 179.8
click at [351, 248] on p "Đây là Case study đồ án tốt nghiệp khóa học UX Foundation K30, của nhóm các bạn…" at bounding box center [347, 313] width 345 height 130
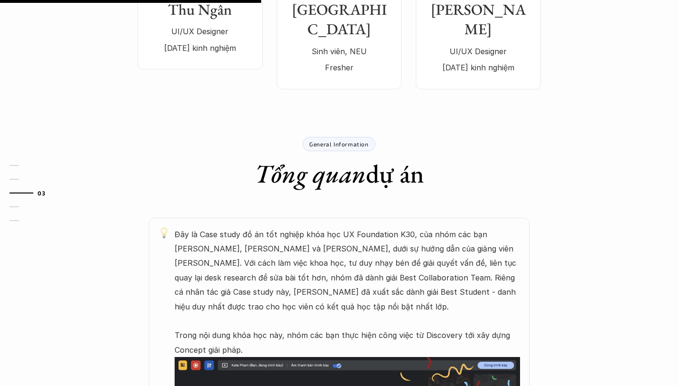
scroll to position [402, 0]
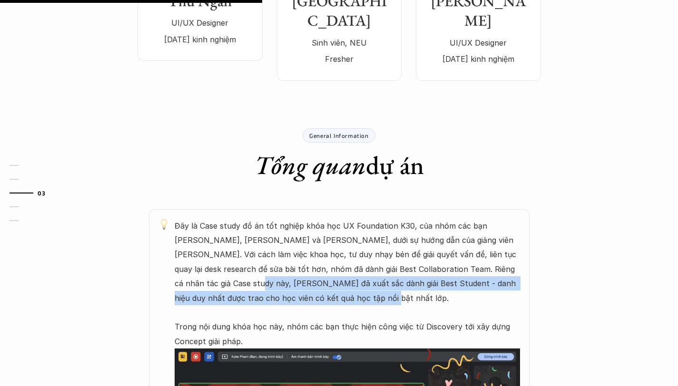
drag, startPoint x: 171, startPoint y: 227, endPoint x: 333, endPoint y: 246, distance: 162.9
click at [333, 247] on div "Đây là Case study đồ án tốt nghiệp khóa học UX Foundation K30, của nhóm các bạn…" at bounding box center [339, 385] width 381 height 352
click at [333, 246] on p "Đây là Case study đồ án tốt nghiệp khóa học UX Foundation K30, của nhóm các bạn…" at bounding box center [347, 284] width 345 height 130
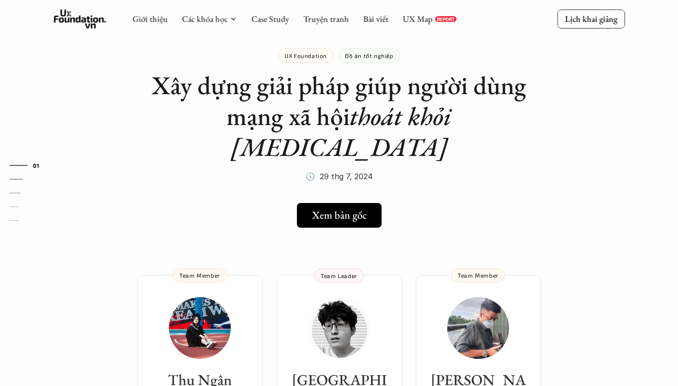
scroll to position [0, 0]
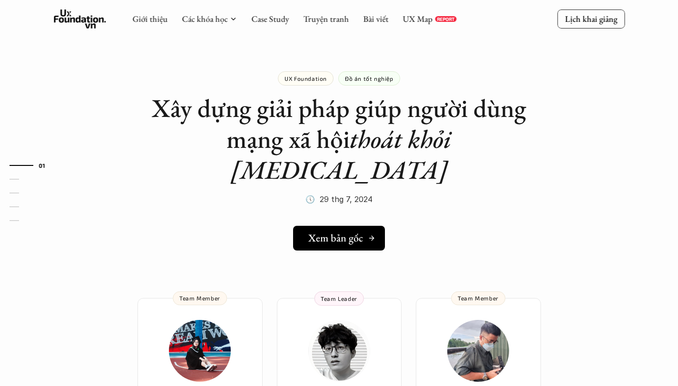
click at [324, 232] on h5 "Xem bản gốc" at bounding box center [335, 238] width 55 height 12
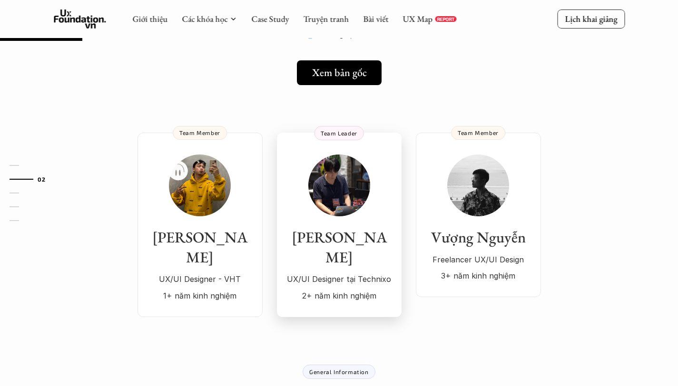
scroll to position [131, 0]
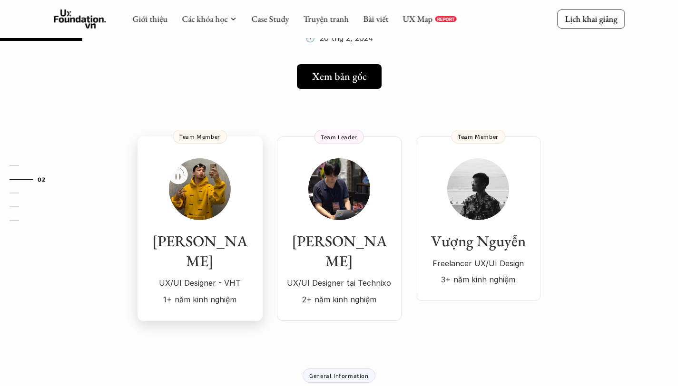
click at [188, 293] on p "1+ năm kinh nghiệm" at bounding box center [200, 300] width 106 height 14
click at [351, 185] on img at bounding box center [339, 189] width 62 height 62
click at [531, 238] on h3 "Vượng Nguyễn" at bounding box center [478, 242] width 106 height 20
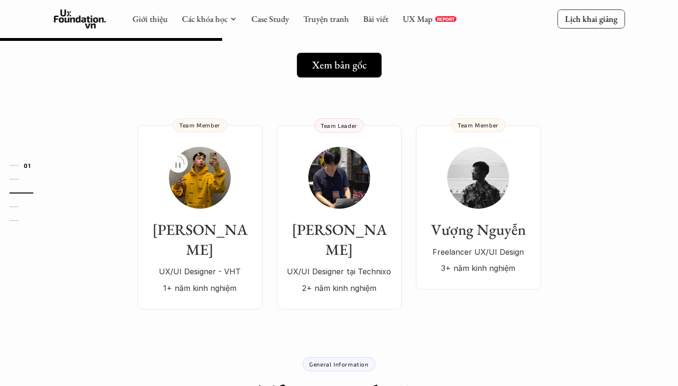
scroll to position [0, 0]
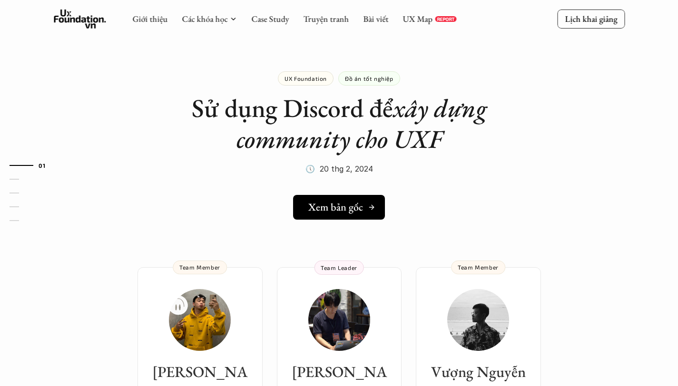
click at [330, 208] on h5 "Xem bản gốc" at bounding box center [335, 207] width 55 height 12
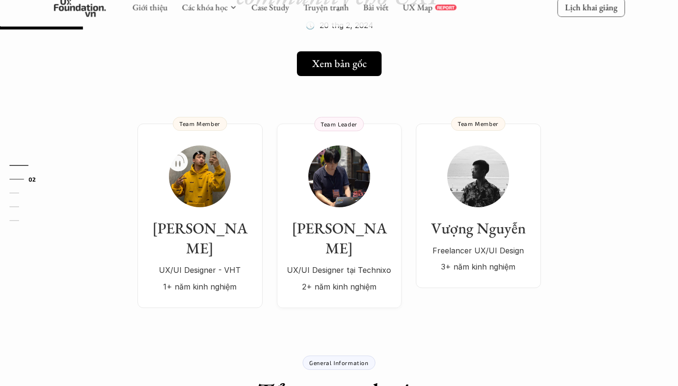
scroll to position [145, 0]
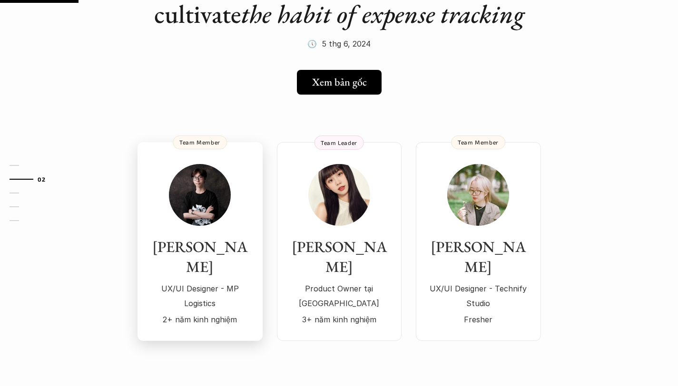
scroll to position [126, 0]
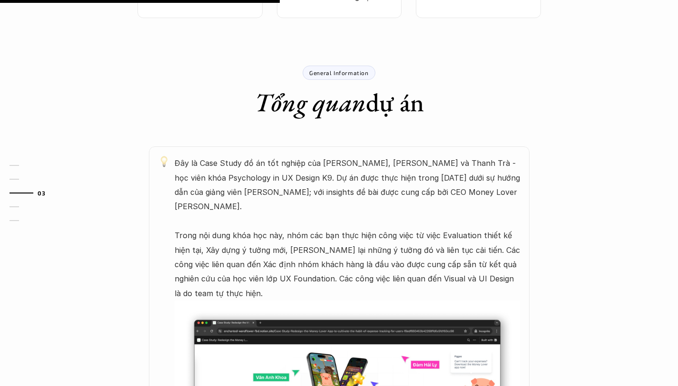
click at [244, 174] on p "Đây là Case Study đồ án tốt nghiệp của [PERSON_NAME], [PERSON_NAME] và Thanh Tr…" at bounding box center [347, 228] width 345 height 145
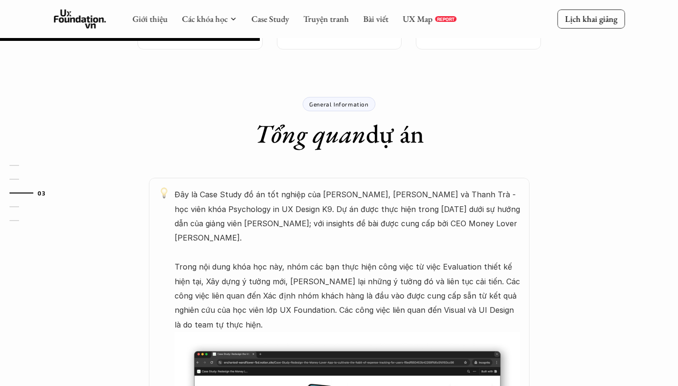
scroll to position [416, 0]
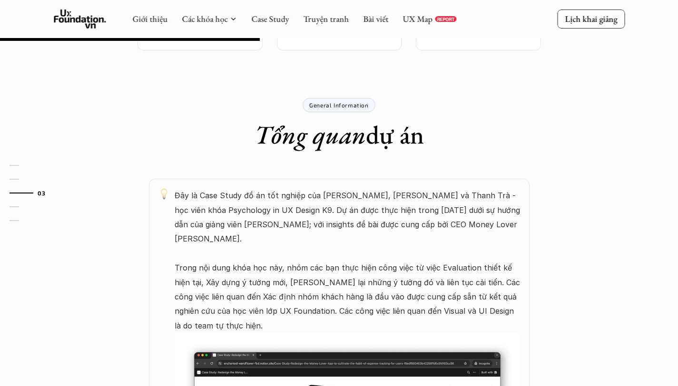
click at [333, 188] on p "Đây là Case Study đồ án tốt nghiệp của [PERSON_NAME], [PERSON_NAME] và Thanh Tr…" at bounding box center [347, 260] width 345 height 145
click at [333, 188] on p "Đây là Case Study đồ án tốt nghiệp của Văn Anh Khoa, Đàm Hải Ly và Thanh Trà - …" at bounding box center [347, 260] width 345 height 145
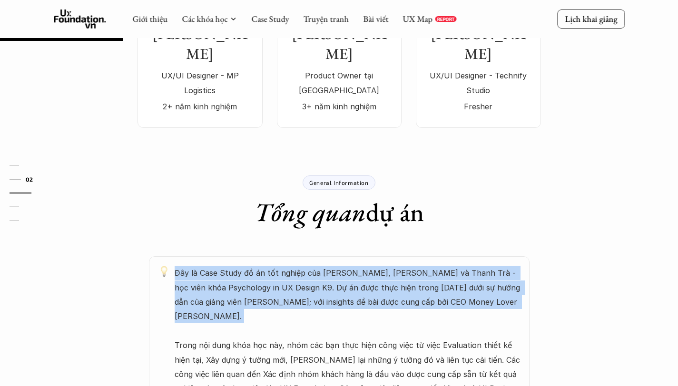
scroll to position [138, 0]
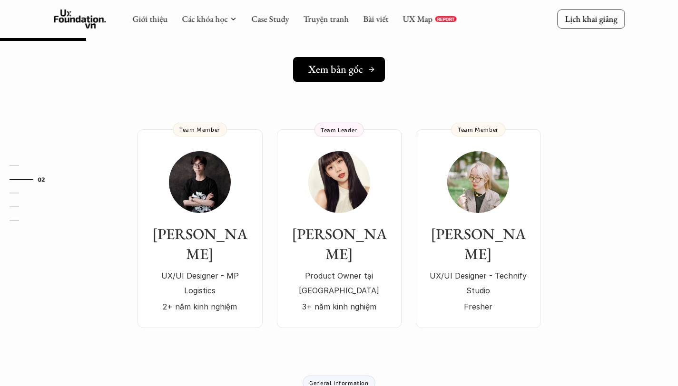
click at [336, 74] on h5 "Xem bản gốc" at bounding box center [335, 69] width 55 height 12
click at [218, 238] on h3 "Văn Anh Khoa" at bounding box center [200, 244] width 106 height 39
click at [293, 159] on div "Ly Đàm Product Owner tại Zalo 3+ năm kinh nghiệm" at bounding box center [339, 232] width 106 height 163
click at [504, 190] on img at bounding box center [478, 182] width 62 height 62
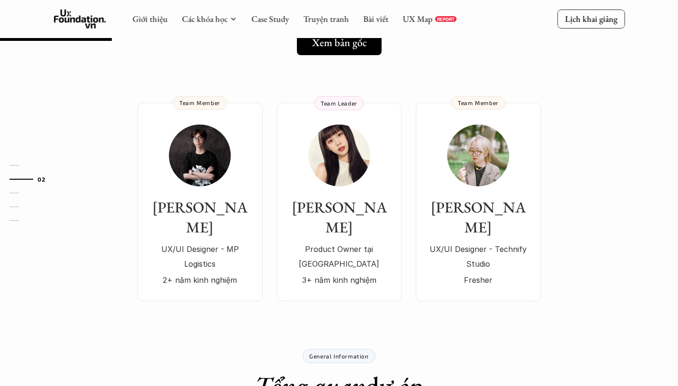
scroll to position [164, 0]
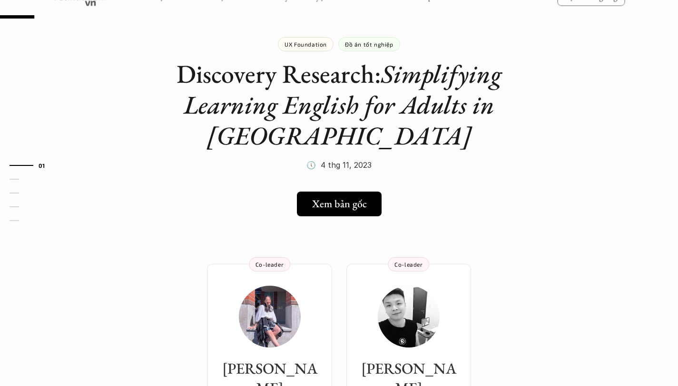
scroll to position [44, 0]
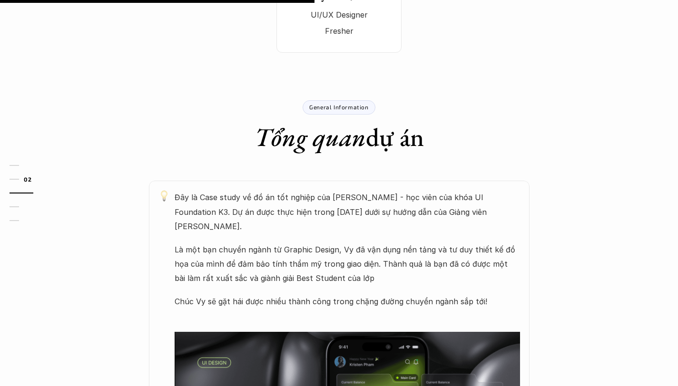
scroll to position [129, 0]
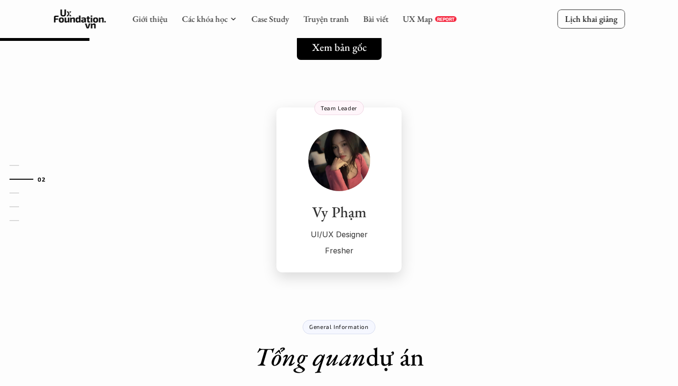
click at [329, 179] on img at bounding box center [339, 160] width 62 height 62
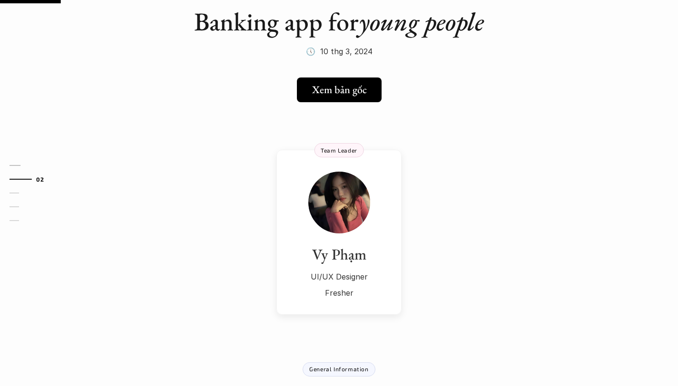
scroll to position [88, 0]
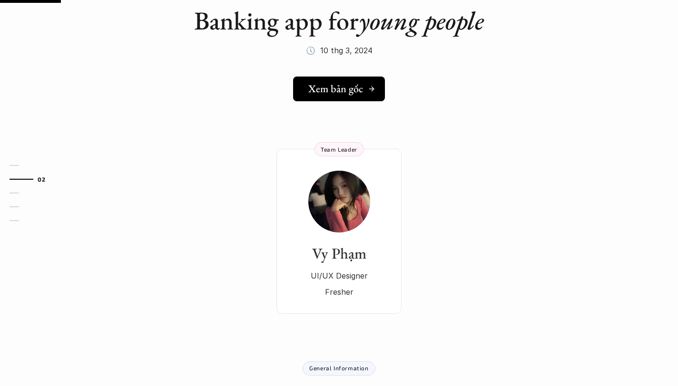
click at [349, 92] on h5 "Xem bản gốc" at bounding box center [335, 89] width 55 height 12
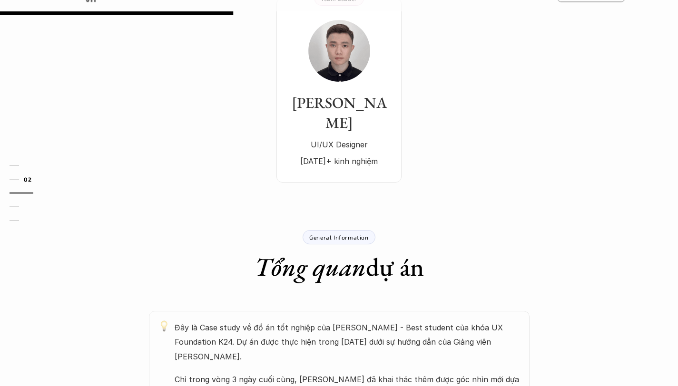
scroll to position [189, 0]
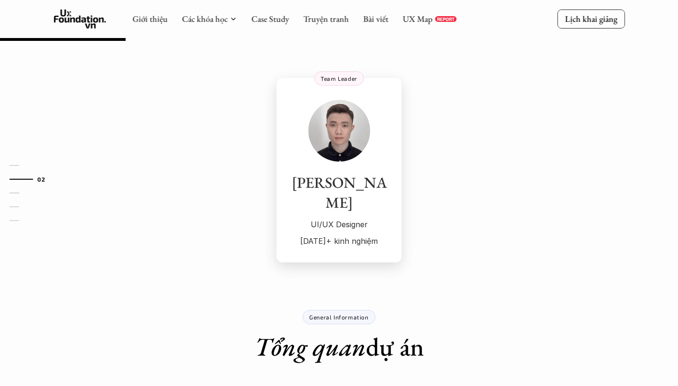
click at [325, 150] on img at bounding box center [339, 131] width 62 height 62
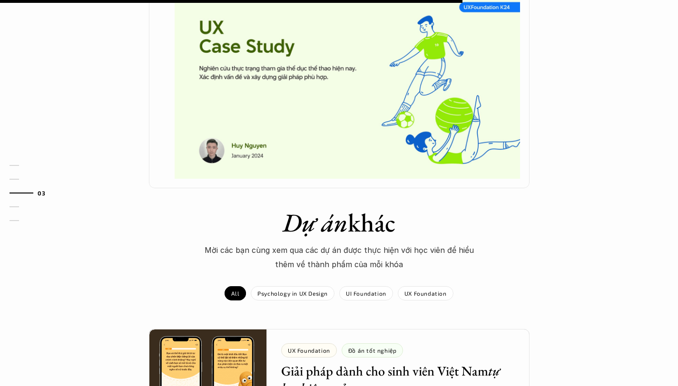
scroll to position [750, 0]
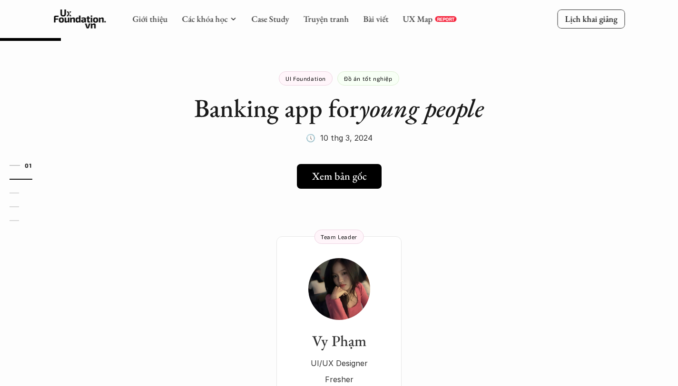
scroll to position [88, 0]
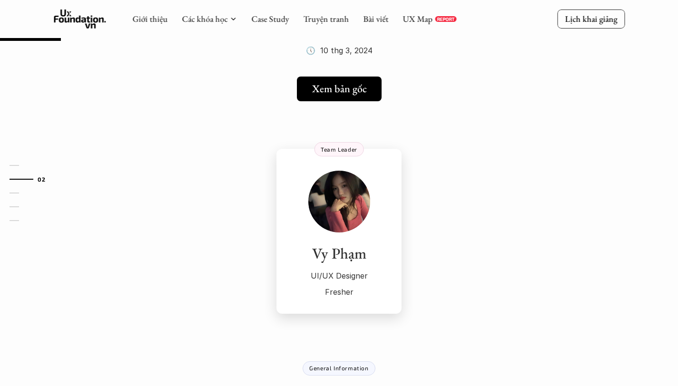
click at [333, 227] on img at bounding box center [339, 202] width 62 height 62
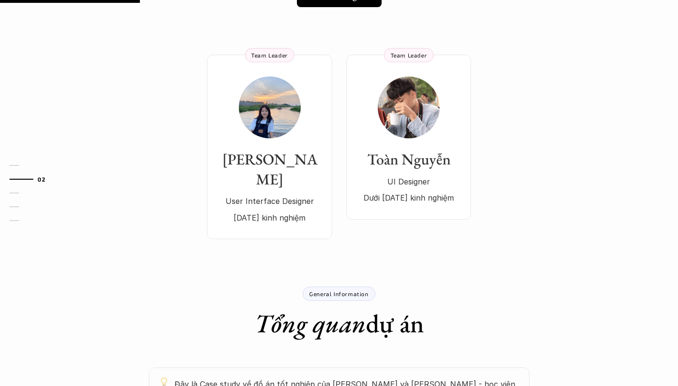
scroll to position [191, 0]
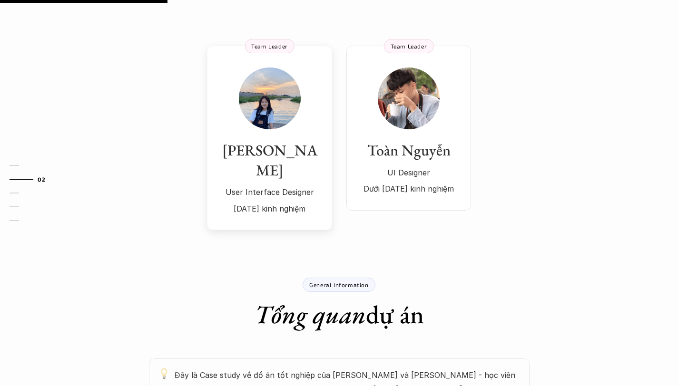
click at [276, 195] on link "[PERSON_NAME] User Interface Designer [DATE] kinh nghiệm Team Leader" at bounding box center [269, 138] width 125 height 185
click at [401, 158] on h3 "Toàn Nguyễn" at bounding box center [409, 151] width 106 height 20
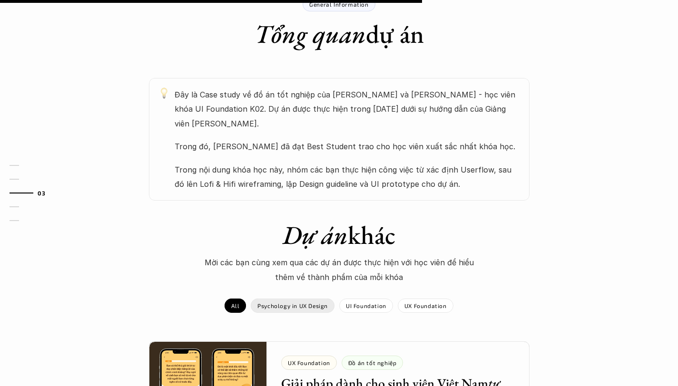
scroll to position [509, 0]
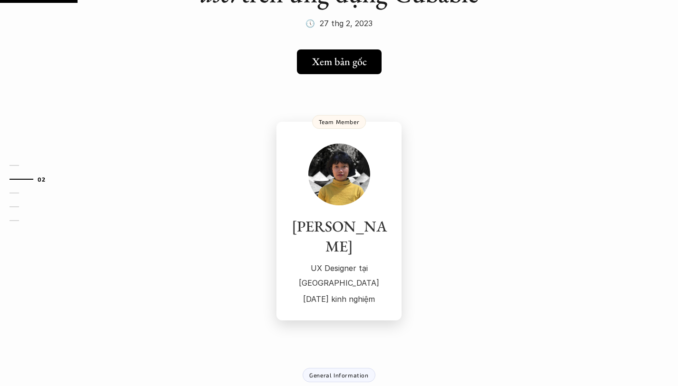
scroll to position [147, 0]
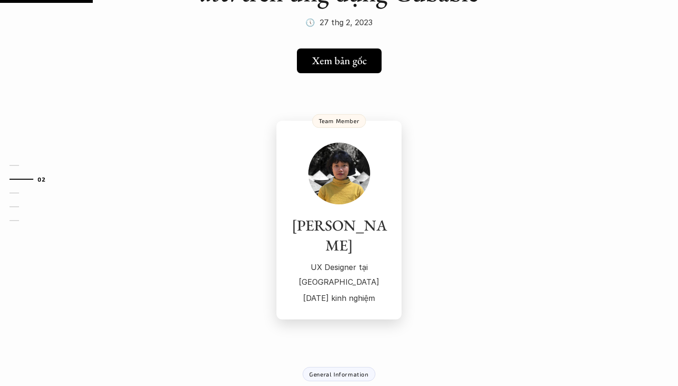
click at [276, 236] on link "Gia Hòa UX Designer tại Cubable 1 năm kinh nghiệm Team Member" at bounding box center [338, 220] width 125 height 199
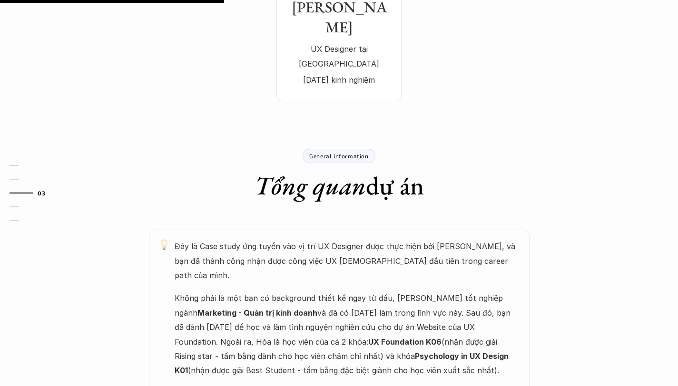
scroll to position [366, 0]
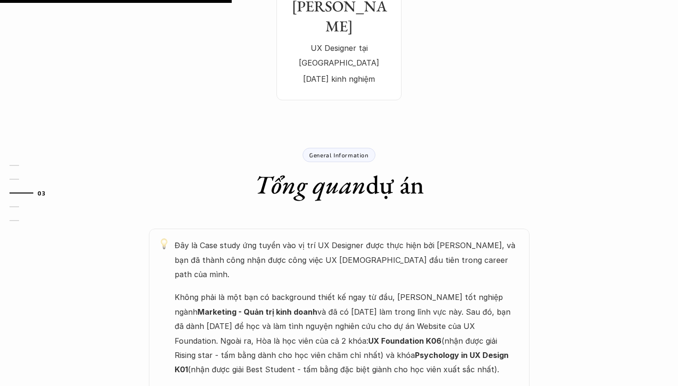
click at [264, 290] on p "Không phải là một bạn có background thiết kế ngay từ đầu, Hòa tốt nghiệp ngành …" at bounding box center [347, 333] width 345 height 87
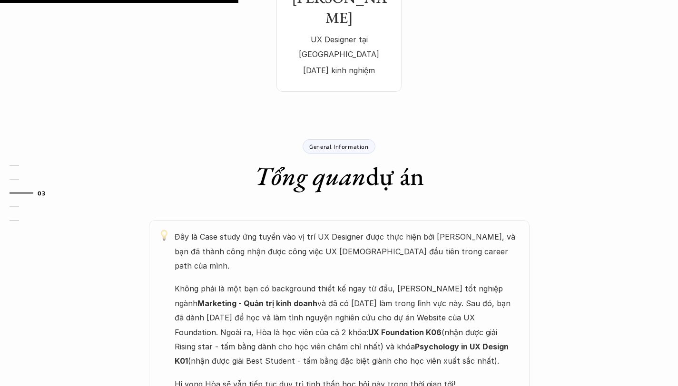
scroll to position [378, 0]
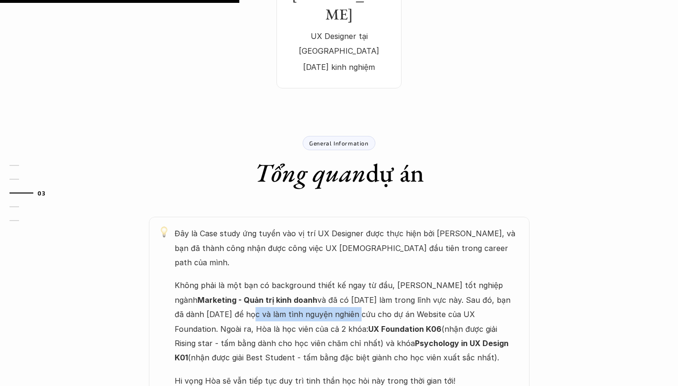
drag, startPoint x: 175, startPoint y: 257, endPoint x: 283, endPoint y: 257, distance: 107.5
click at [283, 278] on p "Không phải là một bạn có background thiết kế ngay từ đầu, Hòa tốt nghiệp ngành …" at bounding box center [347, 321] width 345 height 87
click at [291, 278] on p "Không phải là một bạn có background thiết kế ngay từ đầu, Hòa tốt nghiệp ngành …" at bounding box center [347, 321] width 345 height 87
drag, startPoint x: 265, startPoint y: 262, endPoint x: 345, endPoint y: 262, distance: 79.4
click at [344, 278] on p "Không phải là một bạn có background thiết kế ngay từ đầu, Hòa tốt nghiệp ngành …" at bounding box center [347, 321] width 345 height 87
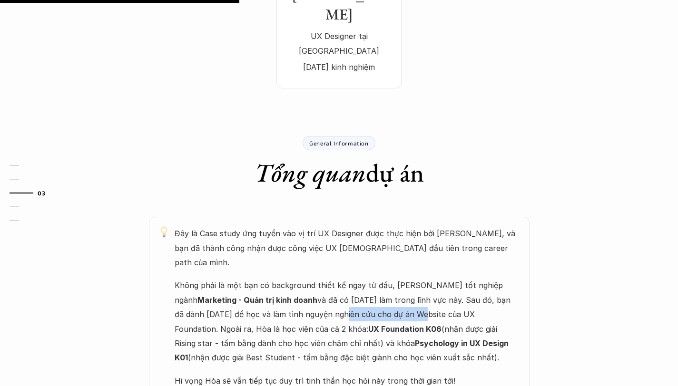
click at [345, 278] on p "Không phải là một bạn có background thiết kế ngay từ đầu, Hòa tốt nghiệp ngành …" at bounding box center [347, 321] width 345 height 87
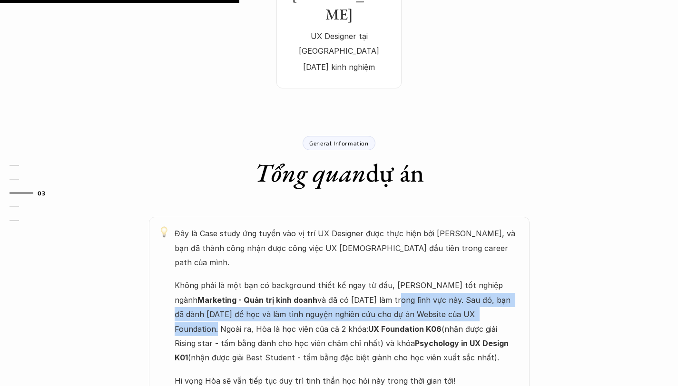
drag, startPoint x: 431, startPoint y: 263, endPoint x: 331, endPoint y: 247, distance: 101.7
click at [331, 278] on p "Không phải là một bạn có background thiết kế ngay từ đầu, Hòa tốt nghiệp ngành …" at bounding box center [347, 321] width 345 height 87
click at [369, 339] on strong "Psychology in UX Design K01" at bounding box center [343, 351] width 336 height 24
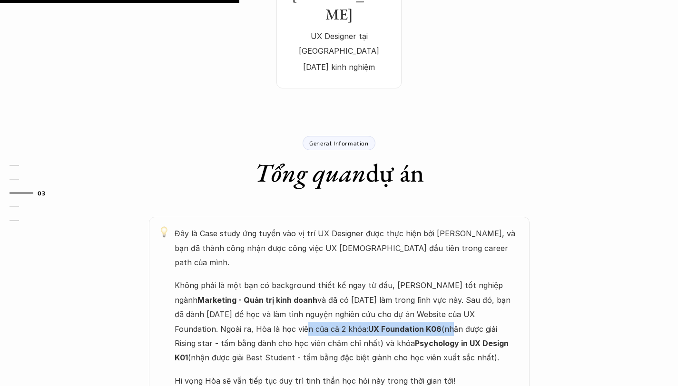
drag, startPoint x: 171, startPoint y: 273, endPoint x: 316, endPoint y: 273, distance: 145.1
click at [316, 278] on p "Không phải là một bạn có background thiết kế ngay từ đầu, Hòa tốt nghiệp ngành …" at bounding box center [347, 321] width 345 height 87
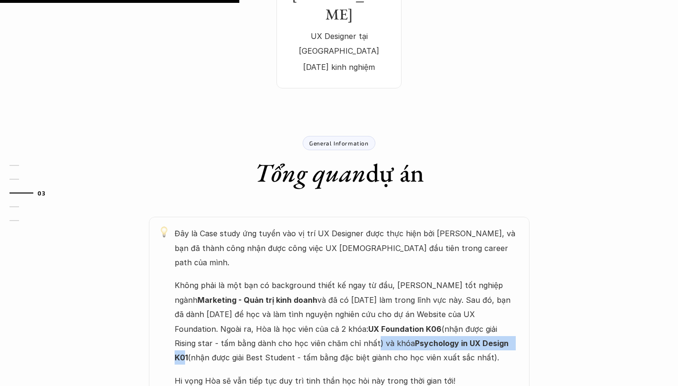
drag, startPoint x: 223, startPoint y: 294, endPoint x: 384, endPoint y: 300, distance: 161.4
click at [376, 296] on p "Không phải là một bạn có background thiết kế ngay từ đầu, Hòa tốt nghiệp ngành …" at bounding box center [347, 321] width 345 height 87
click at [384, 300] on p "Không phải là một bạn có background thiết kế ngay từ đầu, Hòa tốt nghiệp ngành …" at bounding box center [347, 321] width 345 height 87
drag, startPoint x: 384, startPoint y: 300, endPoint x: 307, endPoint y: 284, distance: 78.8
click at [307, 284] on p "Không phải là một bạn có background thiết kế ngay từ đầu, Hòa tốt nghiệp ngành …" at bounding box center [347, 321] width 345 height 87
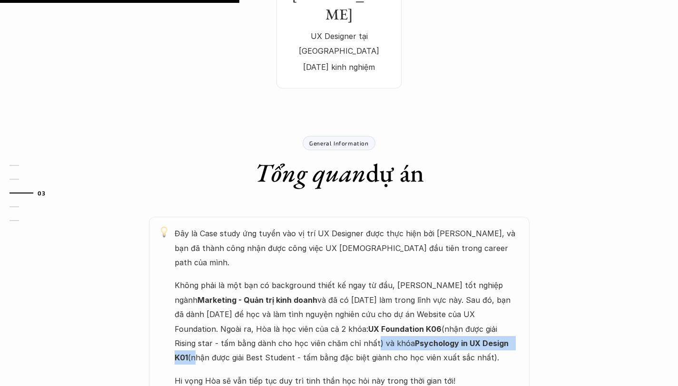
click at [307, 284] on p "Không phải là một bạn có background thiết kế ngay từ đầu, Hòa tốt nghiệp ngành …" at bounding box center [347, 321] width 345 height 87
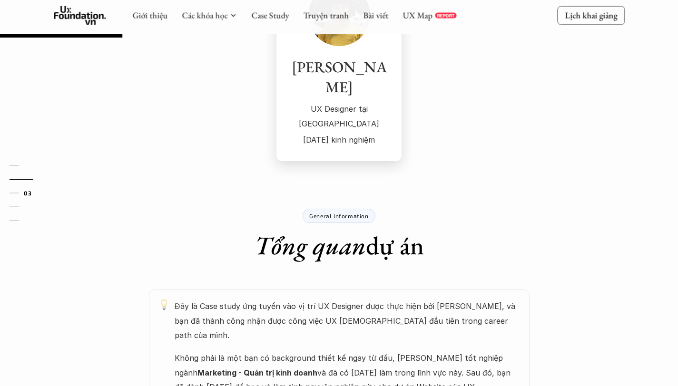
scroll to position [320, 0]
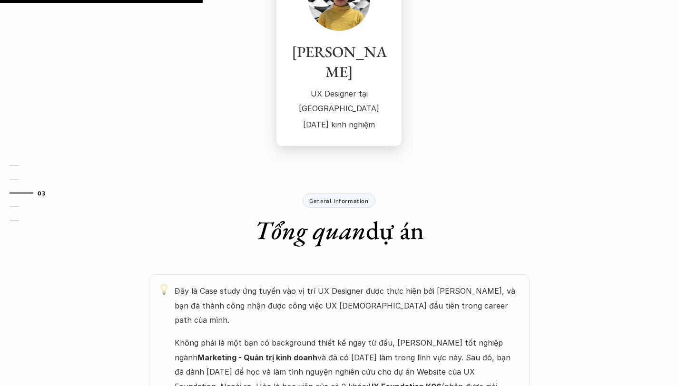
click at [308, 118] on p "1 năm kinh nghiệm" at bounding box center [339, 125] width 106 height 14
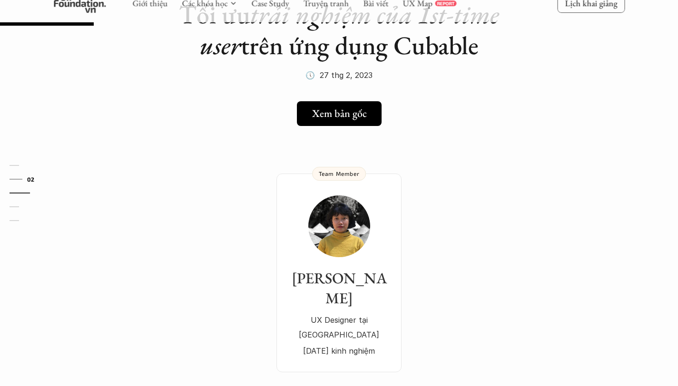
scroll to position [69, 0]
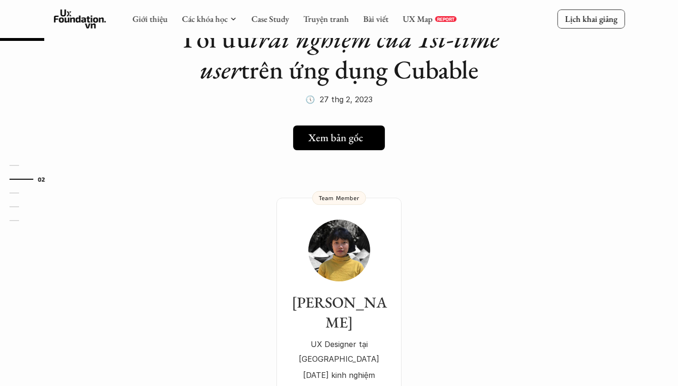
click at [341, 141] on h5 "Xem bản gốc" at bounding box center [335, 138] width 55 height 12
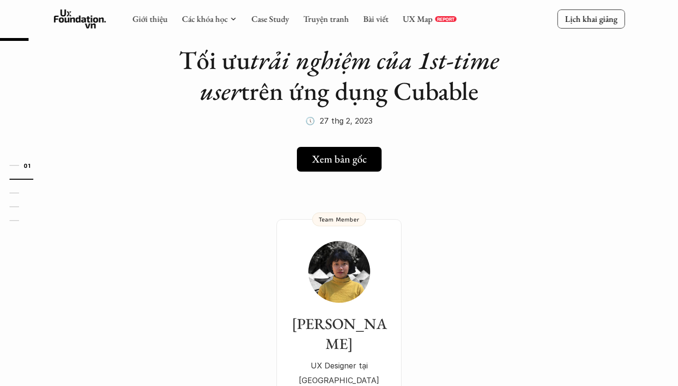
scroll to position [42, 0]
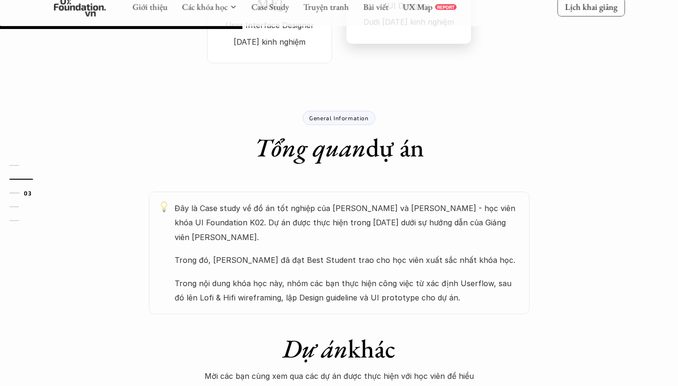
scroll to position [412, 0]
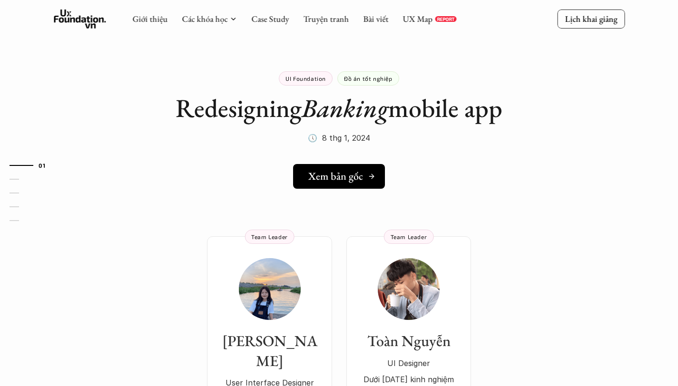
click at [337, 176] on h5 "Xem bản gốc" at bounding box center [335, 176] width 55 height 12
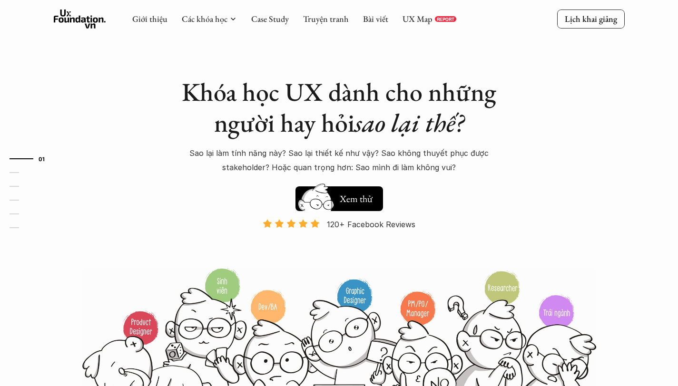
scroll to position [15, 0]
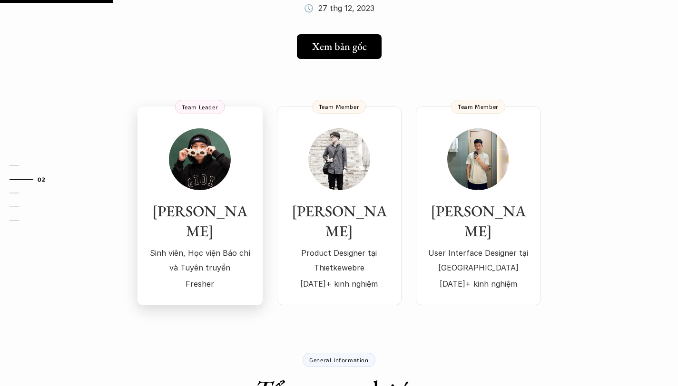
scroll to position [196, 0]
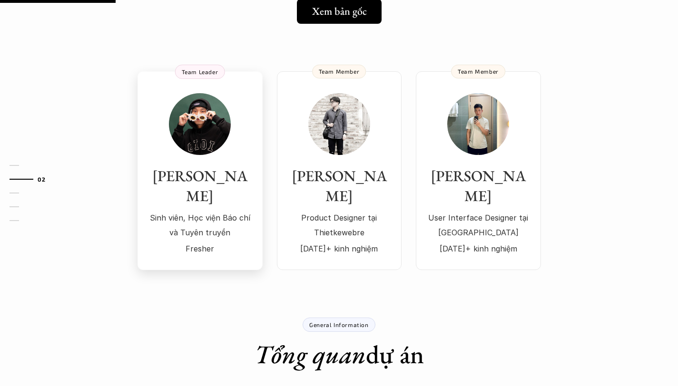
click at [192, 188] on div "[PERSON_NAME] viên, Học viện Báo chí và Tuyên truyền Fresher" at bounding box center [200, 211] width 106 height 89
click at [314, 142] on img at bounding box center [339, 124] width 62 height 62
click at [531, 180] on h3 "Bùi Tường Lâm" at bounding box center [478, 186] width 106 height 39
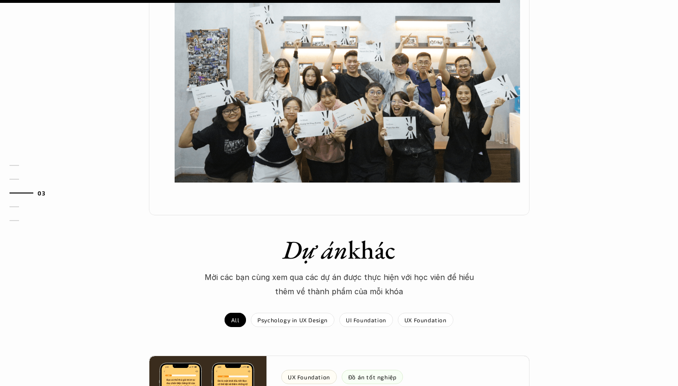
scroll to position [852, 0]
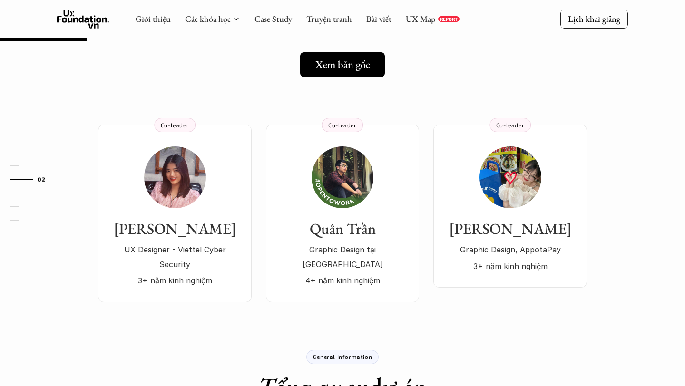
scroll to position [142, 0]
click at [193, 213] on div "[PERSON_NAME] UX Designer - Viettel Cyber Security 3+ năm kinh nghiệm" at bounding box center [175, 218] width 135 height 142
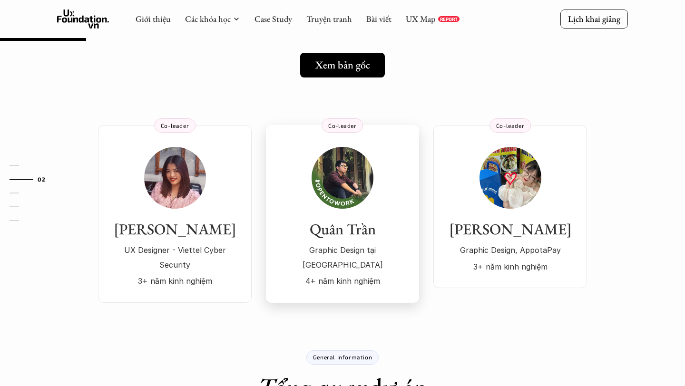
click at [297, 216] on div "Quân Trần Graphic Design tại DTH 4+ năm kinh nghiệm" at bounding box center [342, 218] width 134 height 142
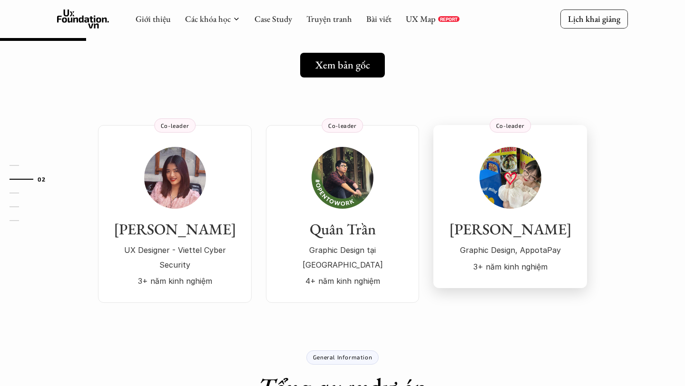
click at [514, 197] on img at bounding box center [511, 178] width 62 height 62
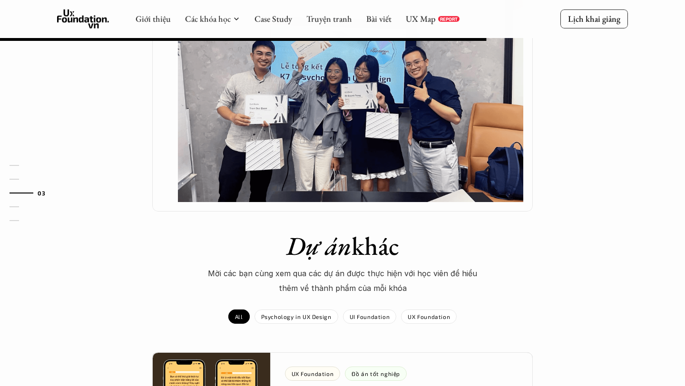
scroll to position [803, 0]
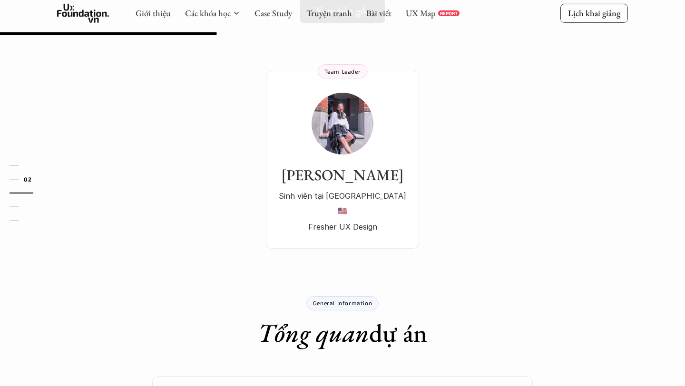
scroll to position [104, 0]
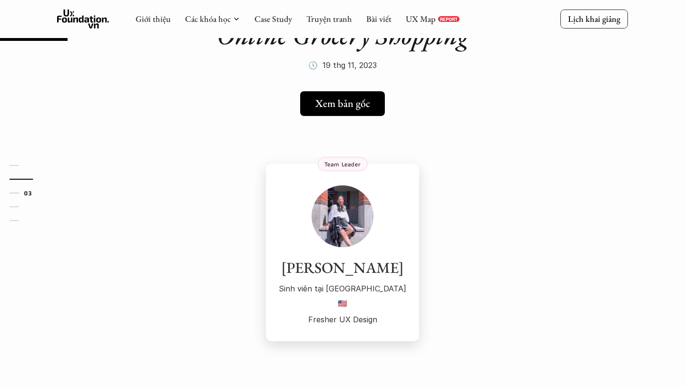
click at [336, 224] on img at bounding box center [343, 217] width 62 height 62
click at [333, 91] on link "Xem bản gốc" at bounding box center [343, 103] width 92 height 25
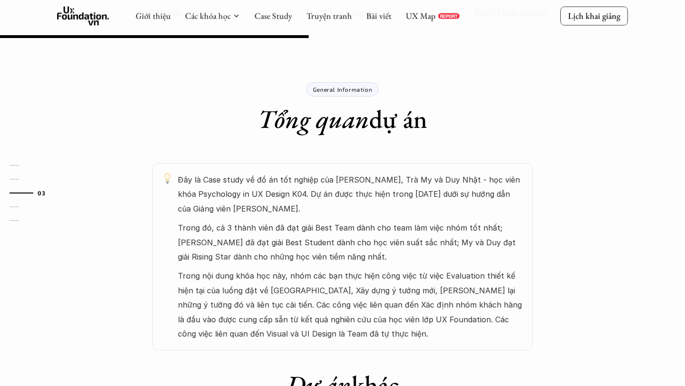
scroll to position [395, 0]
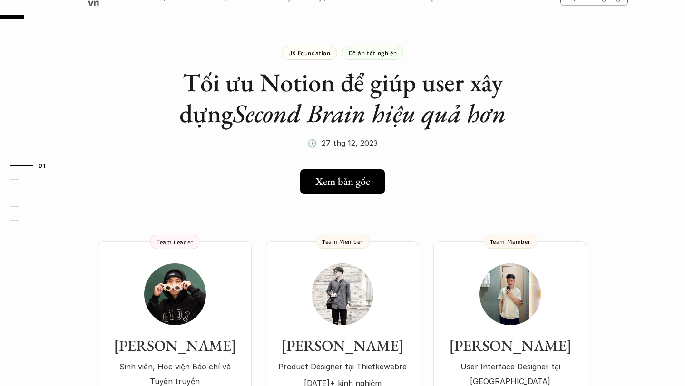
scroll to position [41, 0]
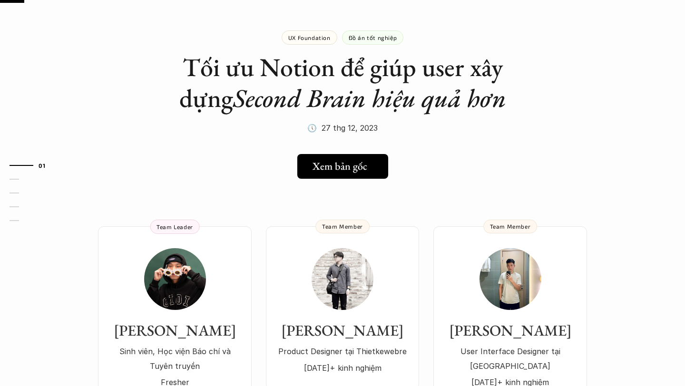
click at [338, 164] on h5 "Xem bản gốc" at bounding box center [339, 166] width 55 height 12
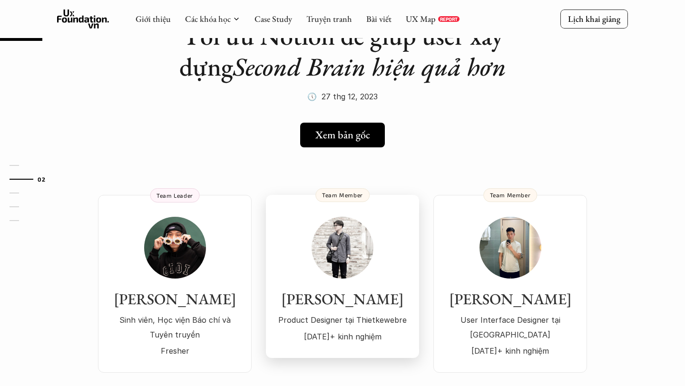
scroll to position [55, 0]
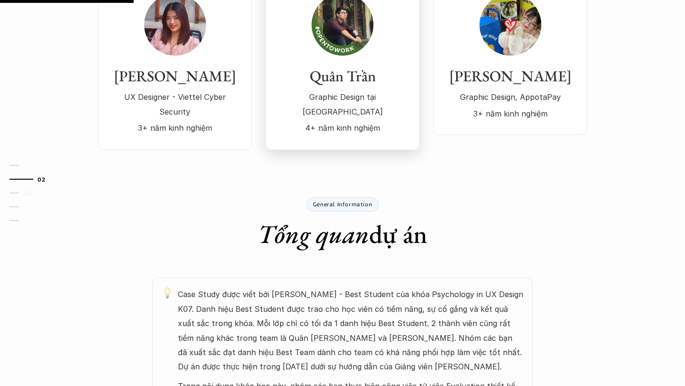
scroll to position [446, 0]
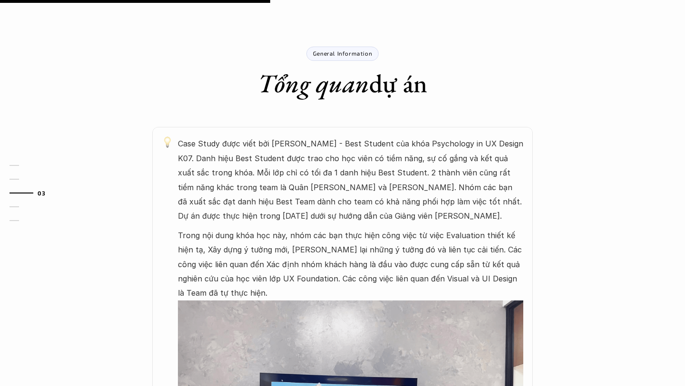
click at [377, 155] on p "Case Study được viết bởi [PERSON_NAME] - Best Student của khóa Psychology in UX…" at bounding box center [350, 180] width 345 height 87
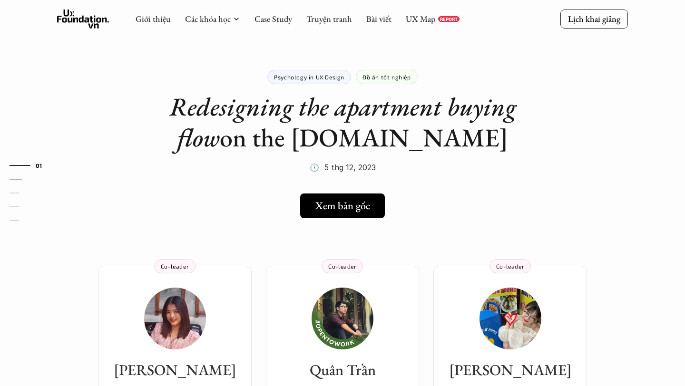
scroll to position [0, 0]
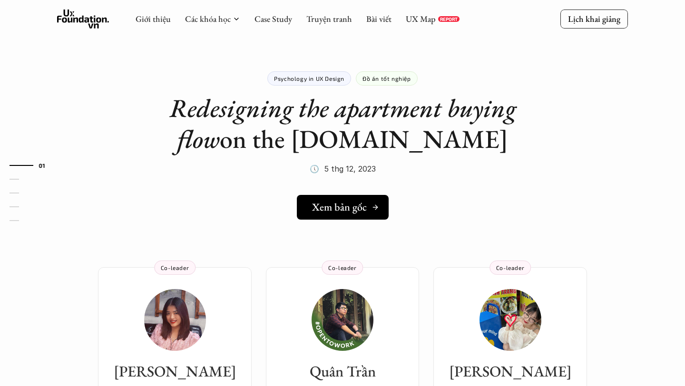
click at [355, 208] on h5 "Xem bản gốc" at bounding box center [339, 207] width 55 height 12
